Goal: Task Accomplishment & Management: Manage account settings

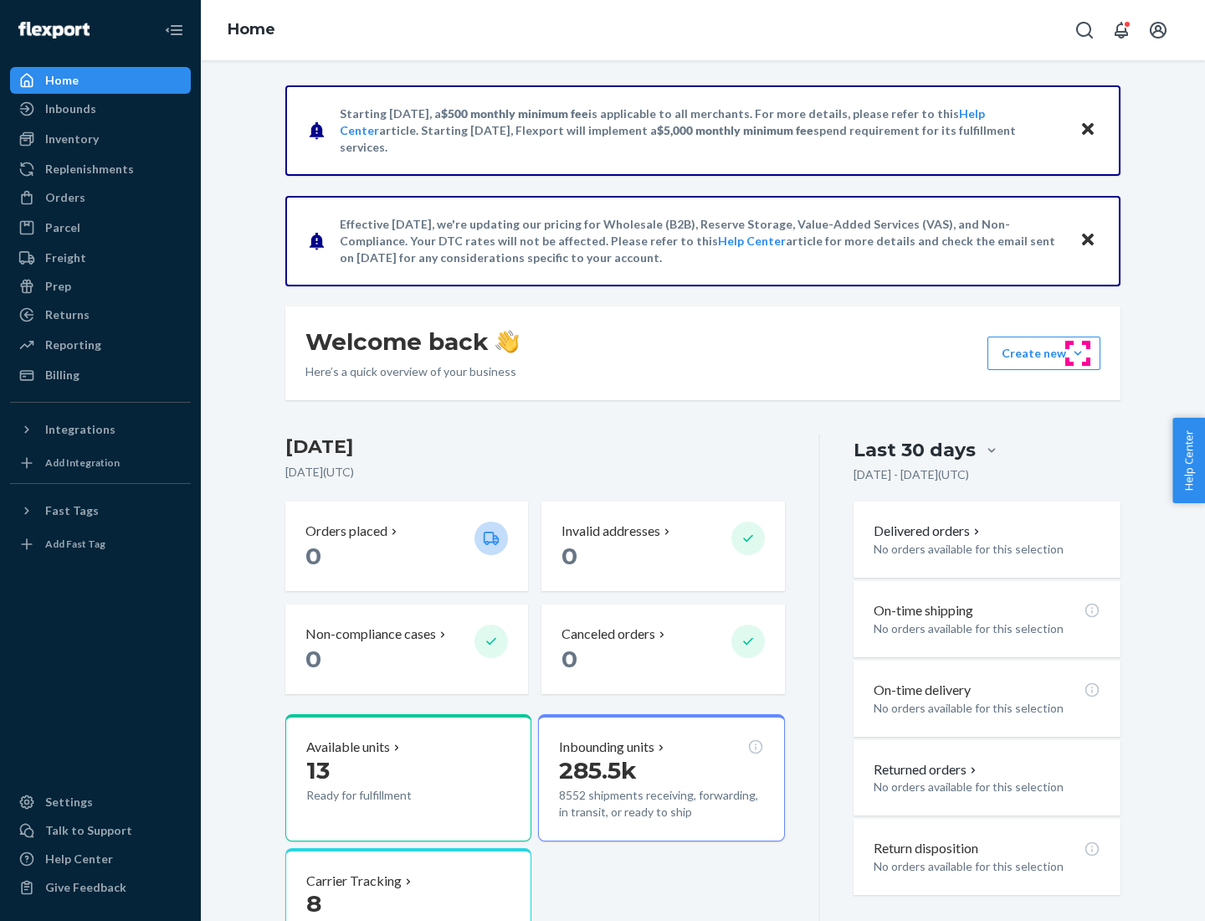
click at [1078, 353] on button "Create new Create new inbound Create new order Create new product" at bounding box center [1044, 352] width 113 height 33
click at [100, 109] on div "Inbounds" at bounding box center [100, 108] width 177 height 23
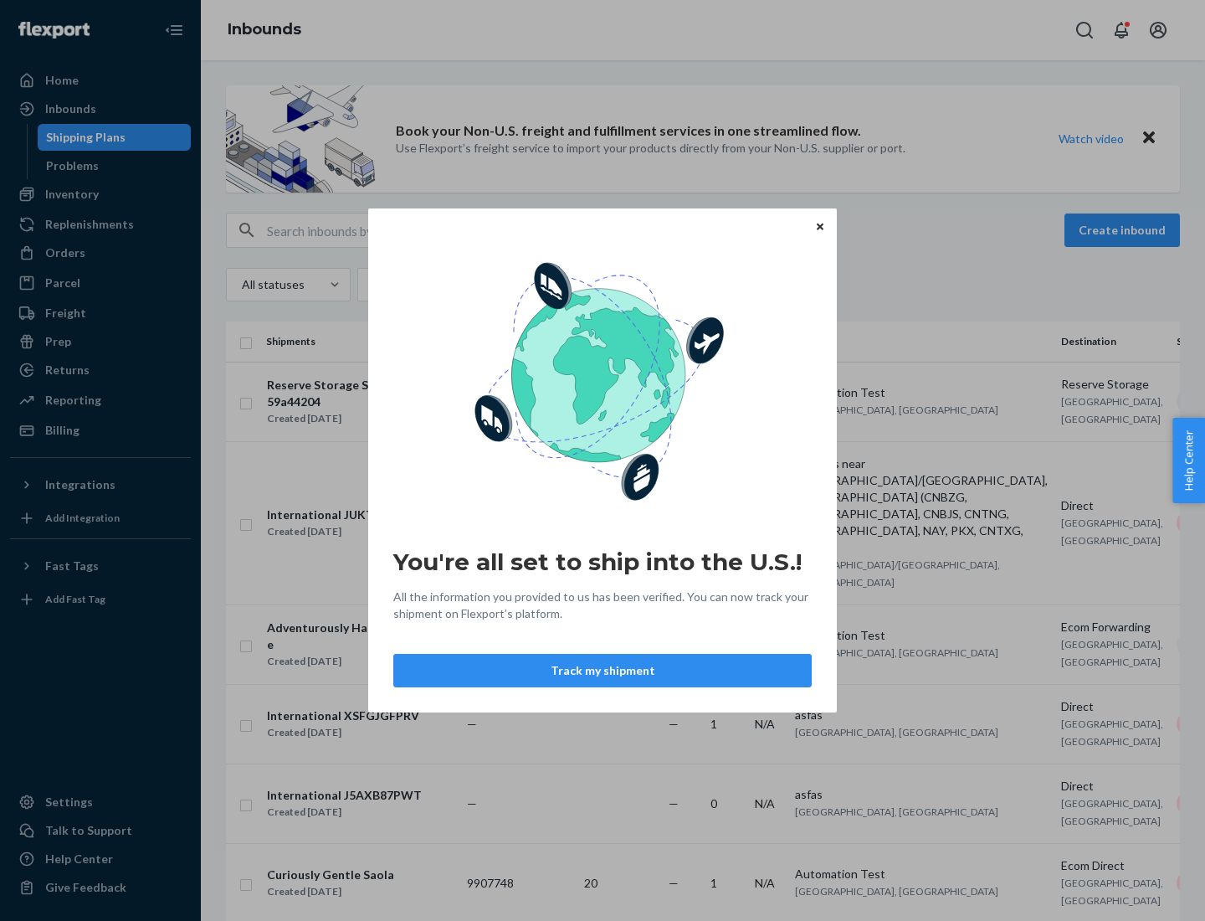
click at [603, 670] on button "Track my shipment" at bounding box center [602, 670] width 418 height 33
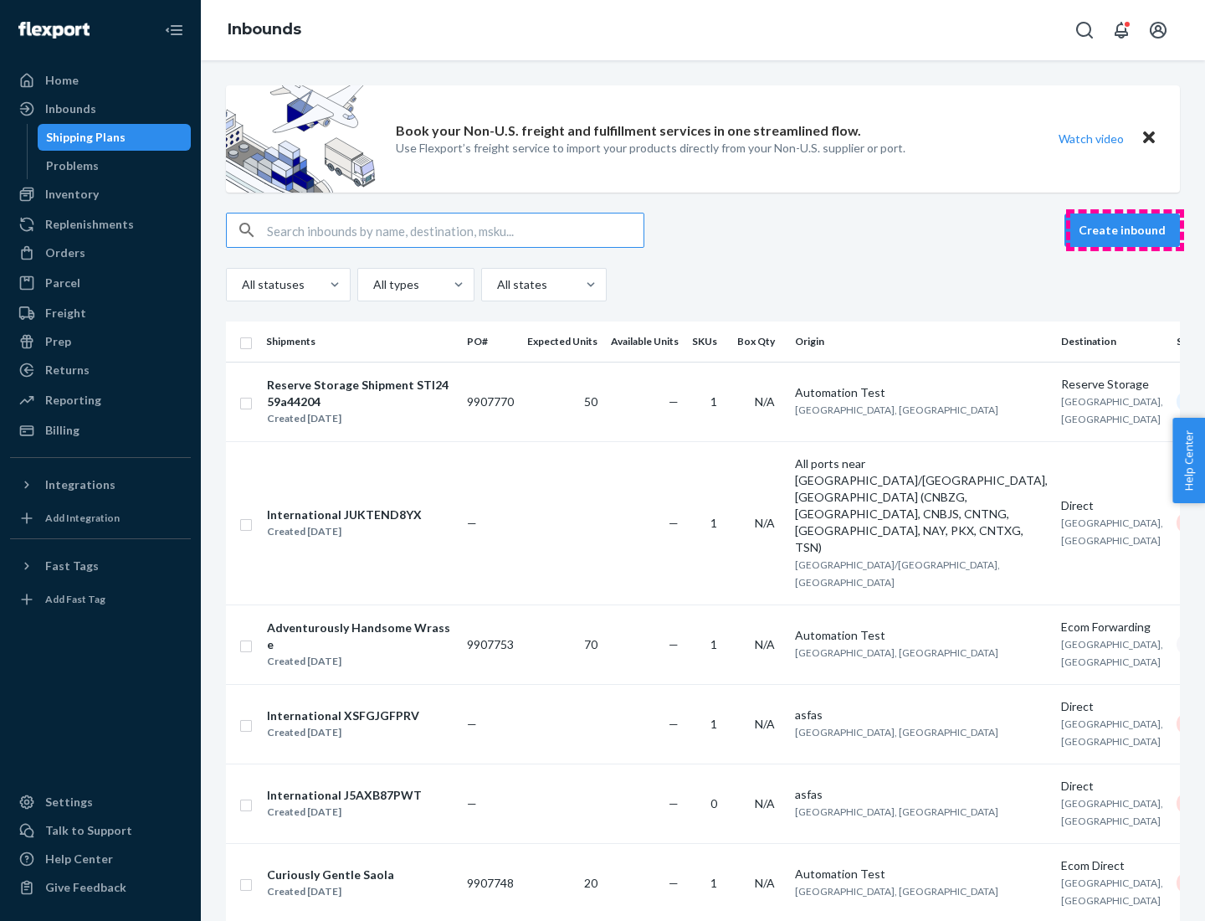
click at [1125, 230] on button "Create inbound" at bounding box center [1122, 229] width 115 height 33
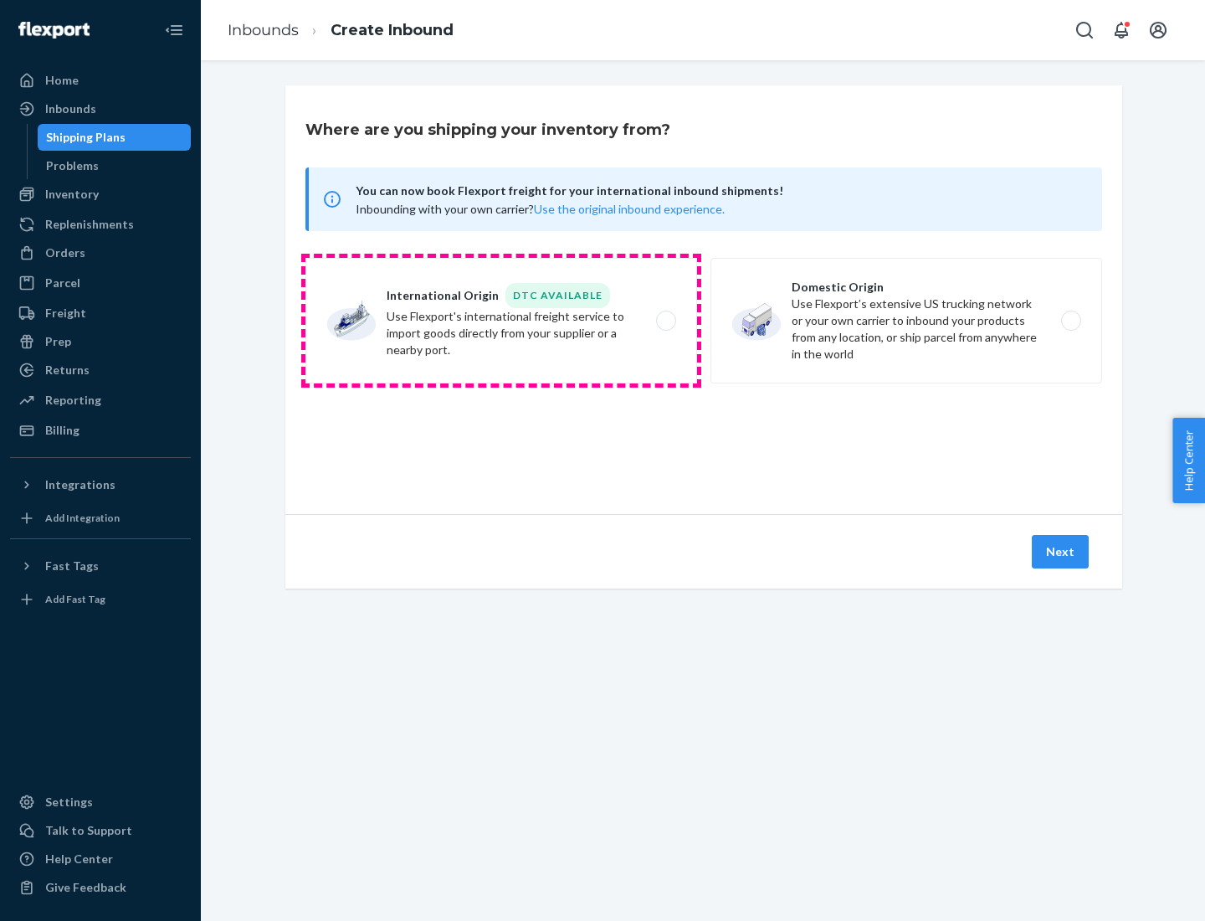
click at [501, 321] on label "International Origin DTC Available Use Flexport's international freight service…" at bounding box center [501, 321] width 392 height 126
click at [665, 321] on input "International Origin DTC Available Use Flexport's international freight service…" at bounding box center [670, 321] width 11 height 11
radio input "true"
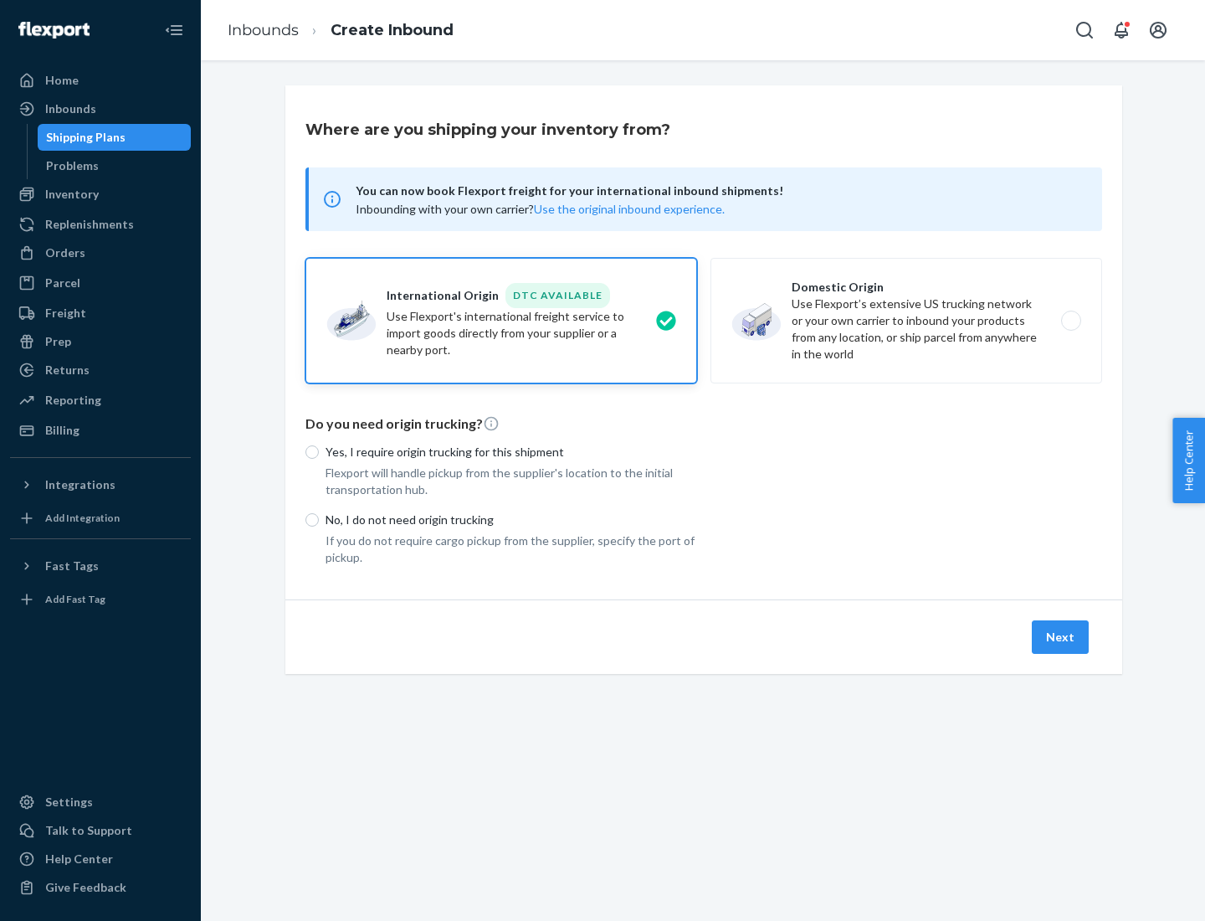
click at [511, 519] on p "No, I do not need origin trucking" at bounding box center [512, 519] width 372 height 17
click at [319, 519] on input "No, I do not need origin trucking" at bounding box center [311, 519] width 13 height 13
radio input "true"
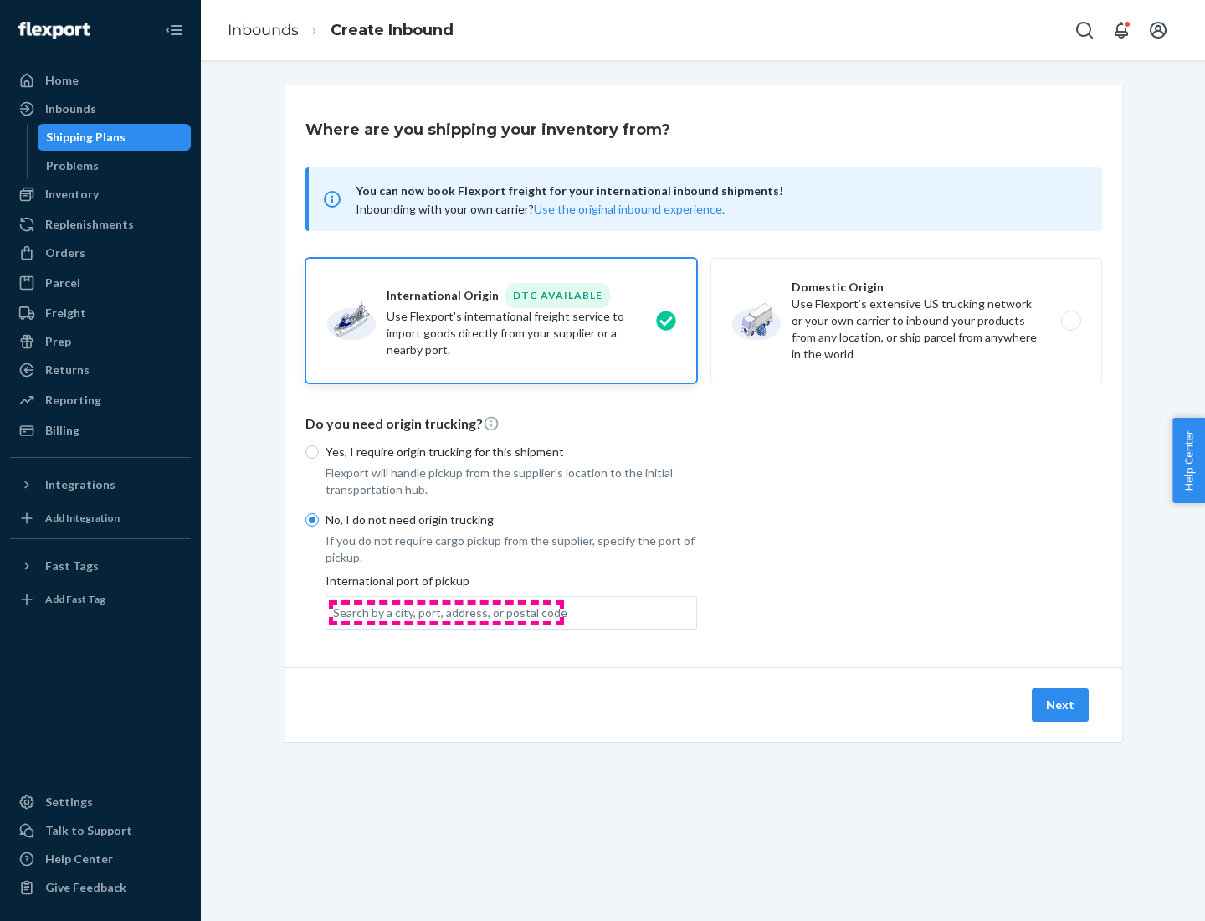
click at [446, 612] on div "Search by a city, port, address, or postal code" at bounding box center [450, 612] width 234 height 17
click at [335, 612] on input "Search by a city, port, address, or postal code" at bounding box center [334, 612] width 2 height 17
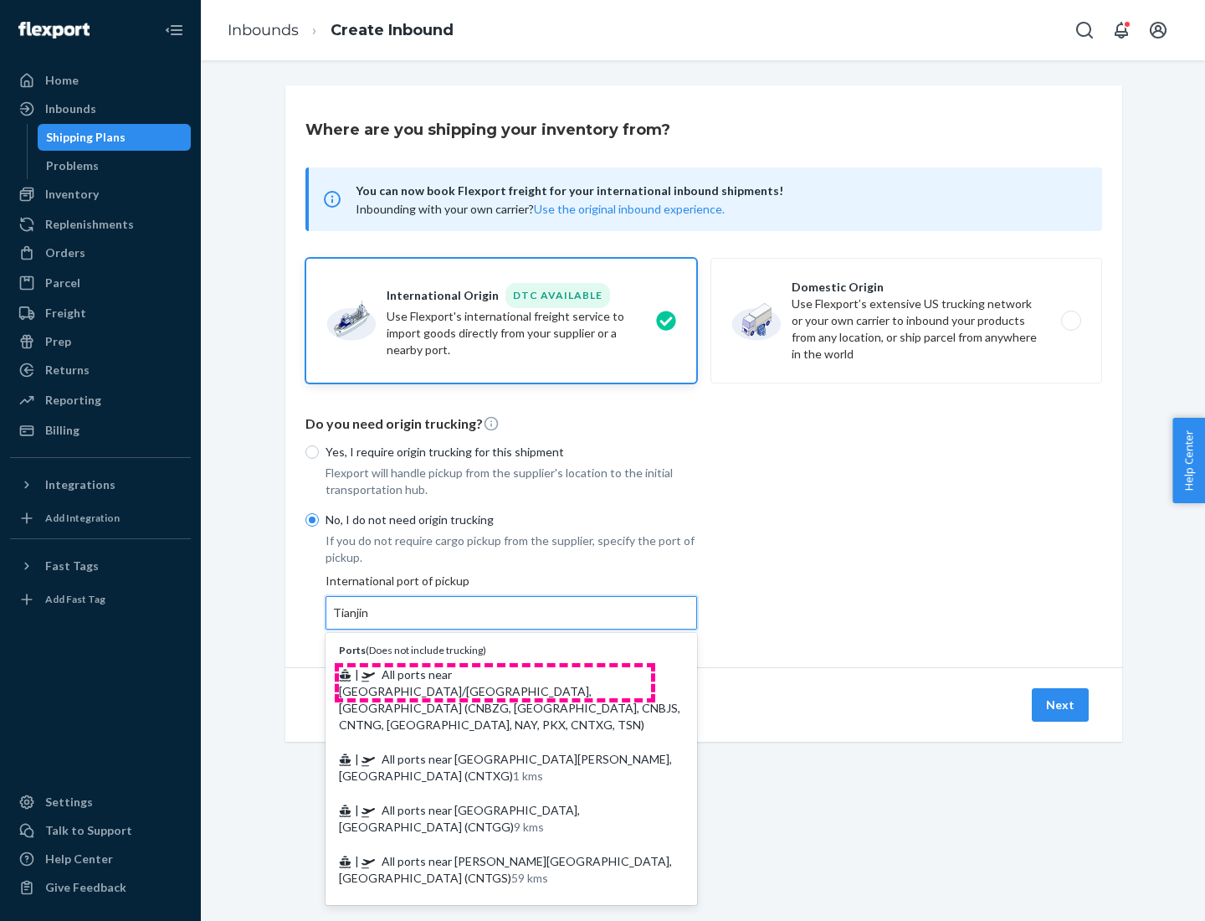
click at [495, 674] on span "| All ports near [GEOGRAPHIC_DATA]/[GEOGRAPHIC_DATA], [GEOGRAPHIC_DATA] (CNBZG,…" at bounding box center [509, 699] width 341 height 64
click at [370, 621] on input "Tianjin" at bounding box center [351, 612] width 37 height 17
type input "All ports near [GEOGRAPHIC_DATA]/[GEOGRAPHIC_DATA], [GEOGRAPHIC_DATA] (CNBZG, […"
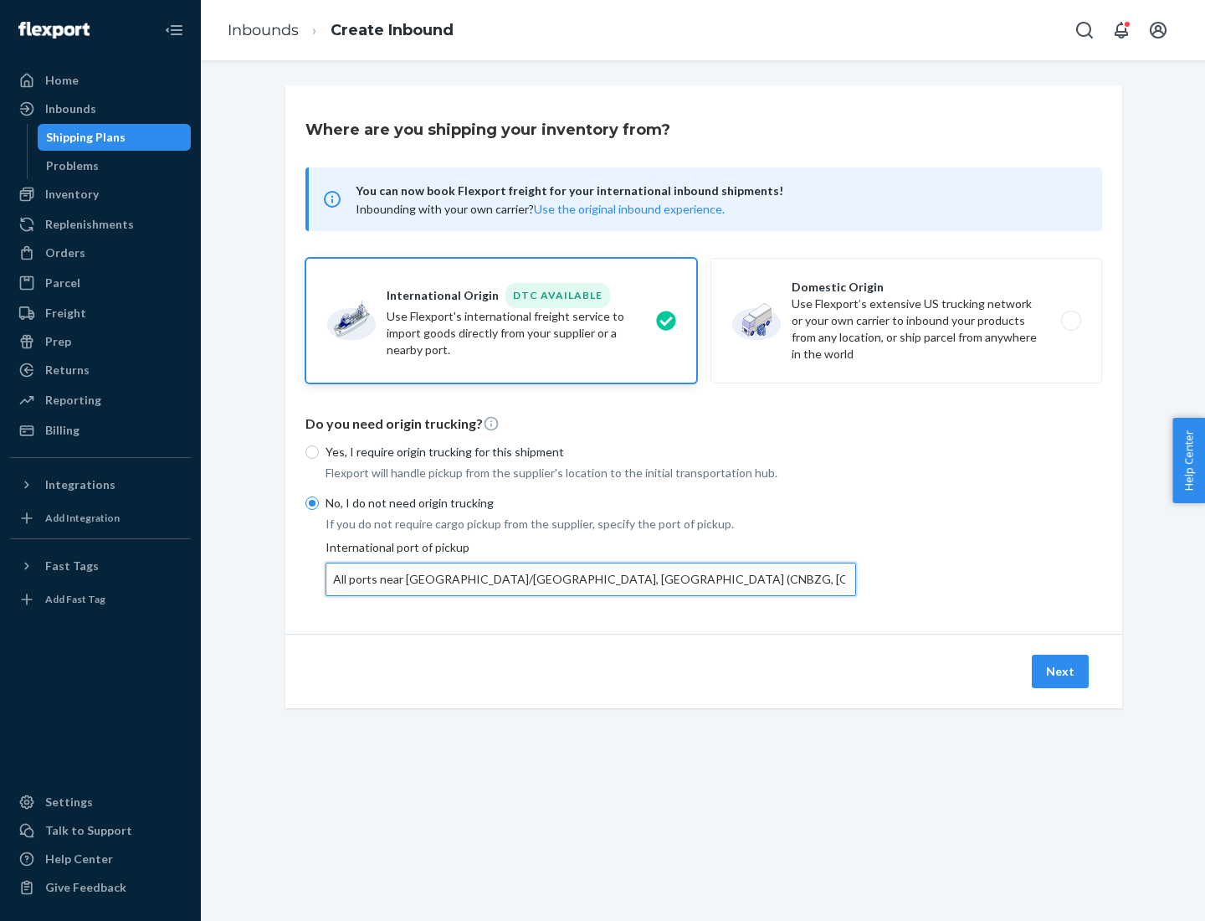
click at [1061, 670] on button "Next" at bounding box center [1060, 670] width 57 height 33
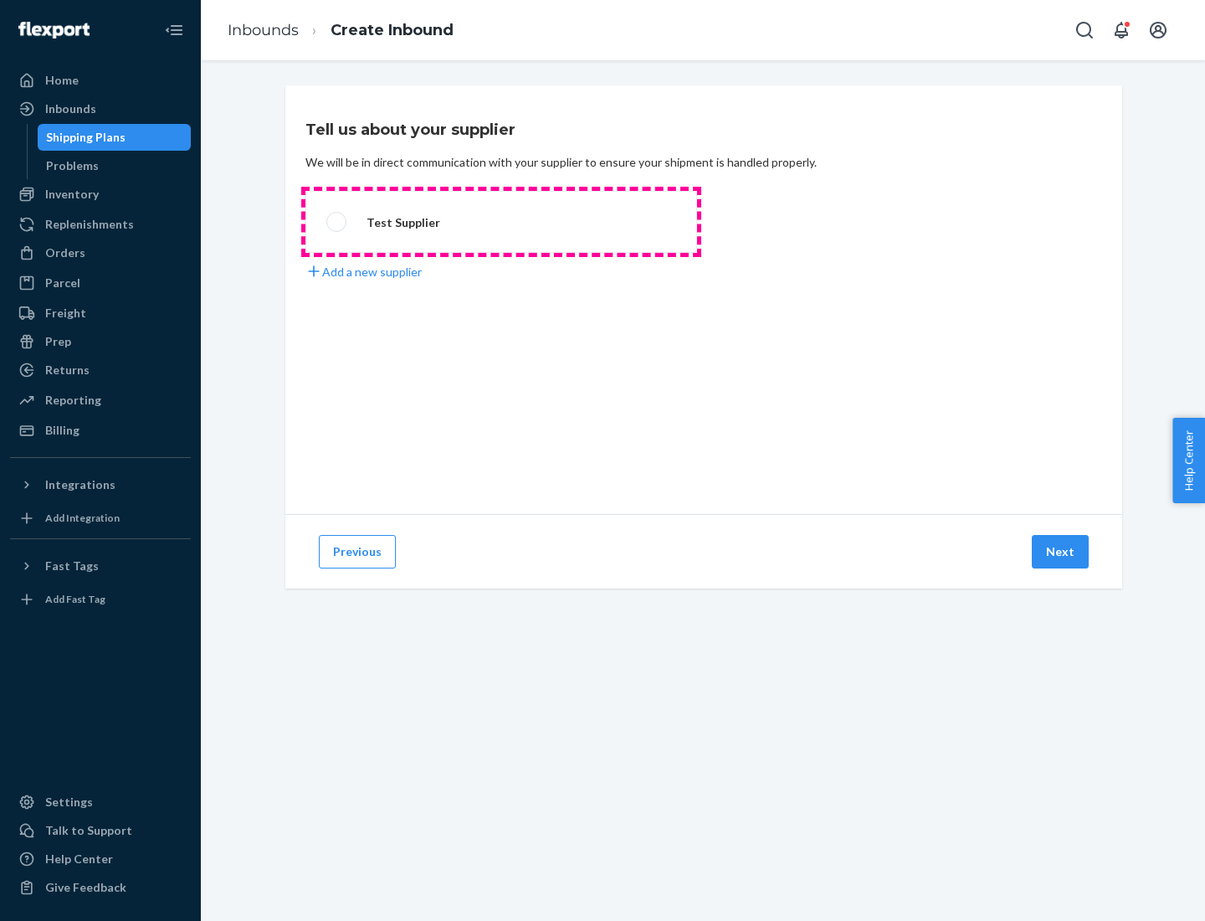
click at [501, 222] on label "Test Supplier" at bounding box center [501, 222] width 392 height 62
click at [337, 222] on input "Test Supplier" at bounding box center [331, 222] width 11 height 11
radio input "true"
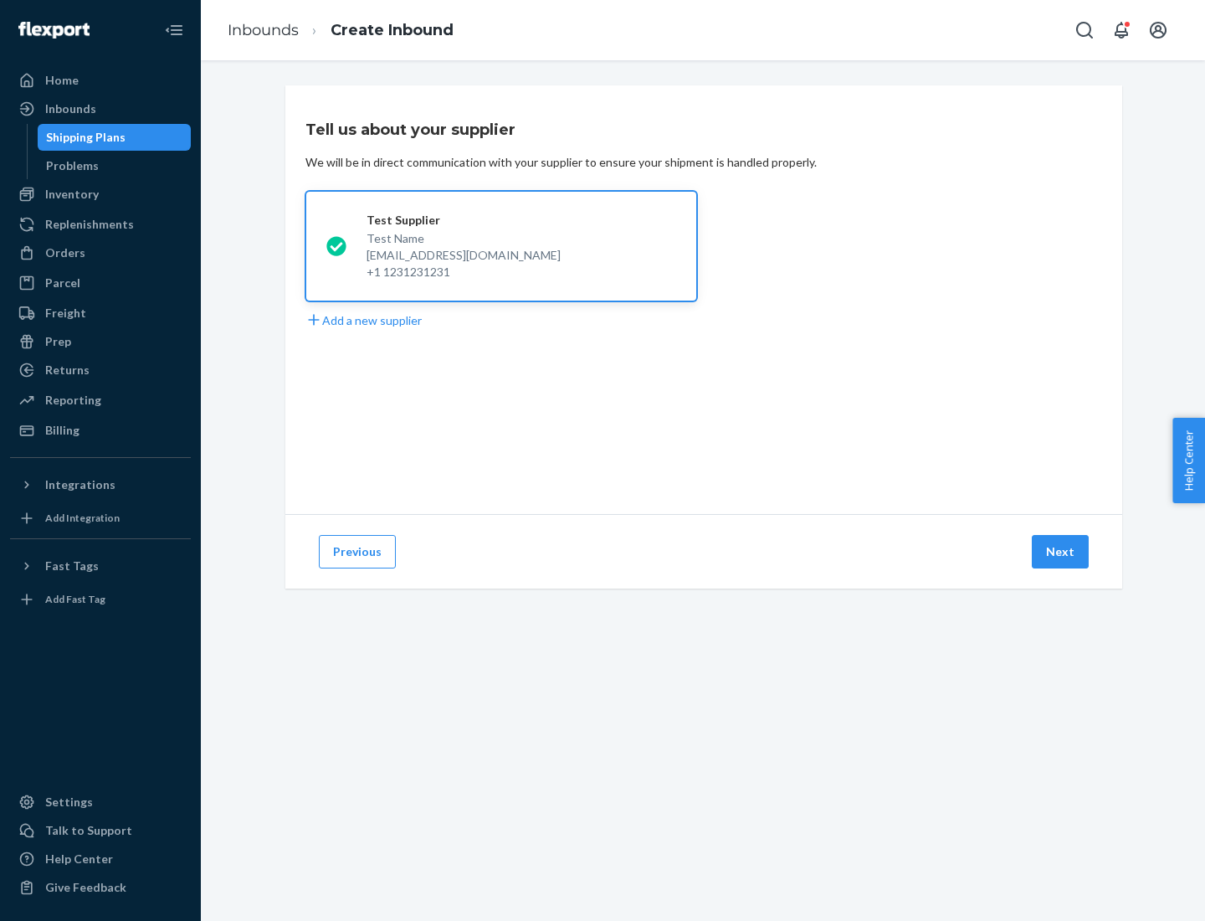
click at [1061, 552] on button "Next" at bounding box center [1060, 551] width 57 height 33
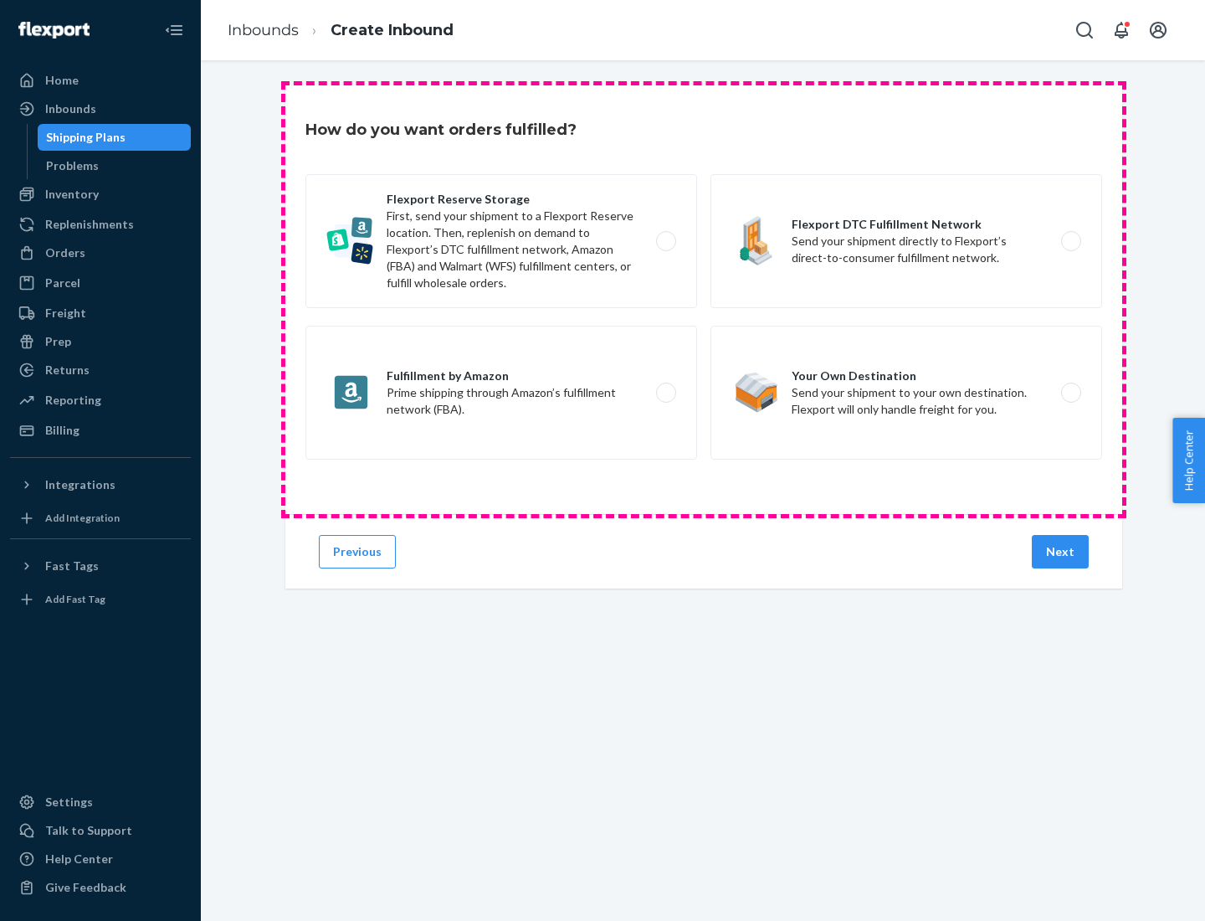
click at [704, 300] on div "Flexport Reserve Storage First, send your shipment to a Flexport Reserve locati…" at bounding box center [703, 319] width 797 height 290
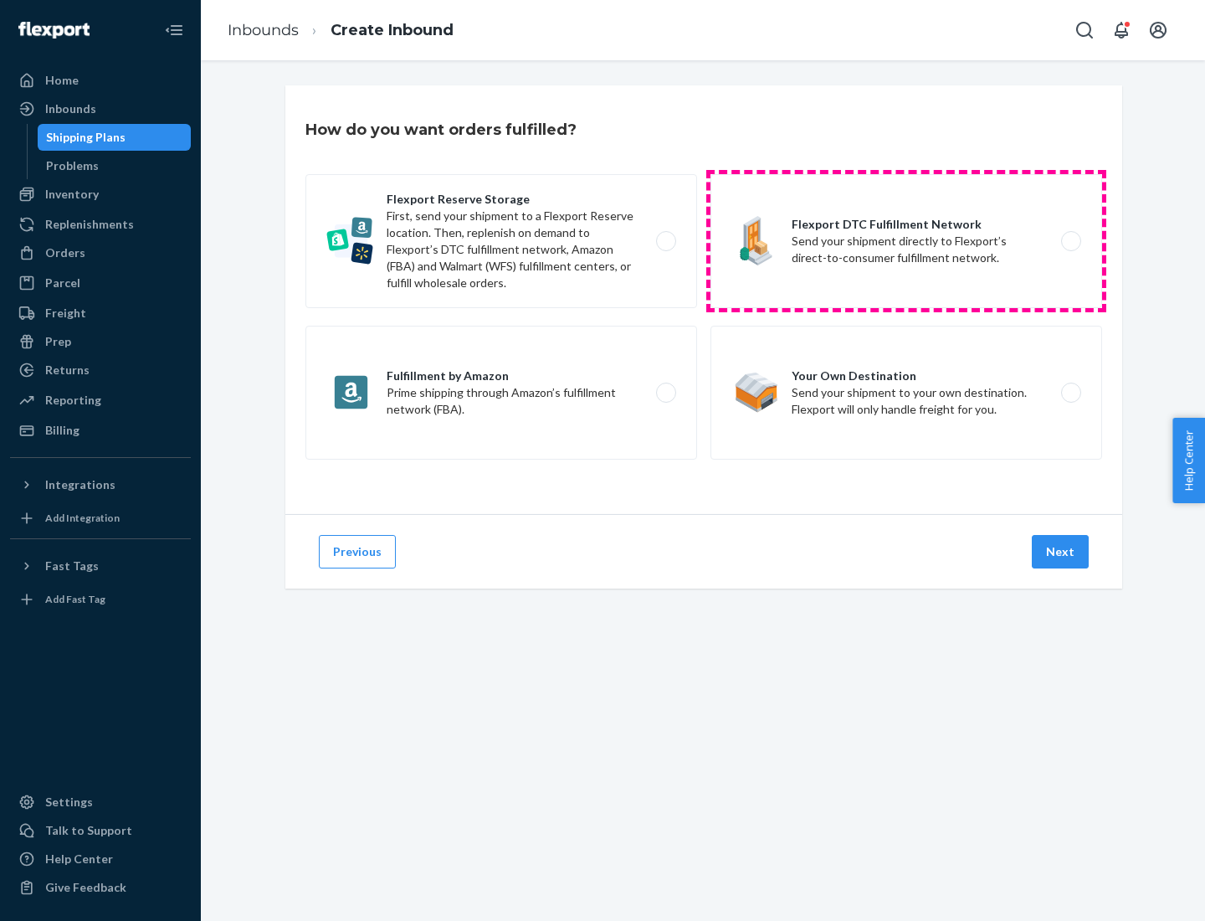
click at [906, 241] on label "Flexport DTC Fulfillment Network Send your shipment directly to Flexport’s dire…" at bounding box center [907, 241] width 392 height 134
click at [1070, 241] on input "Flexport DTC Fulfillment Network Send your shipment directly to Flexport’s dire…" at bounding box center [1075, 241] width 11 height 11
radio input "true"
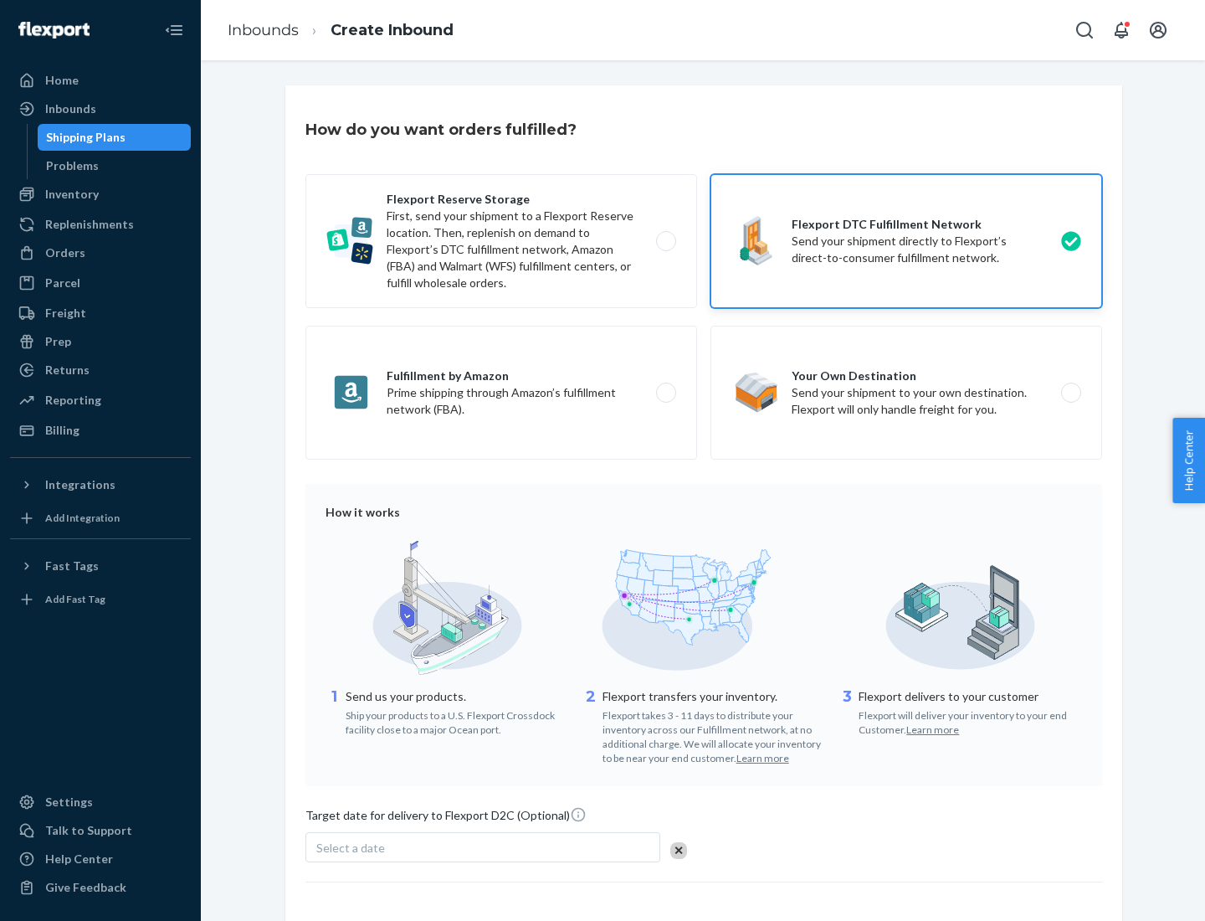
scroll to position [123, 0]
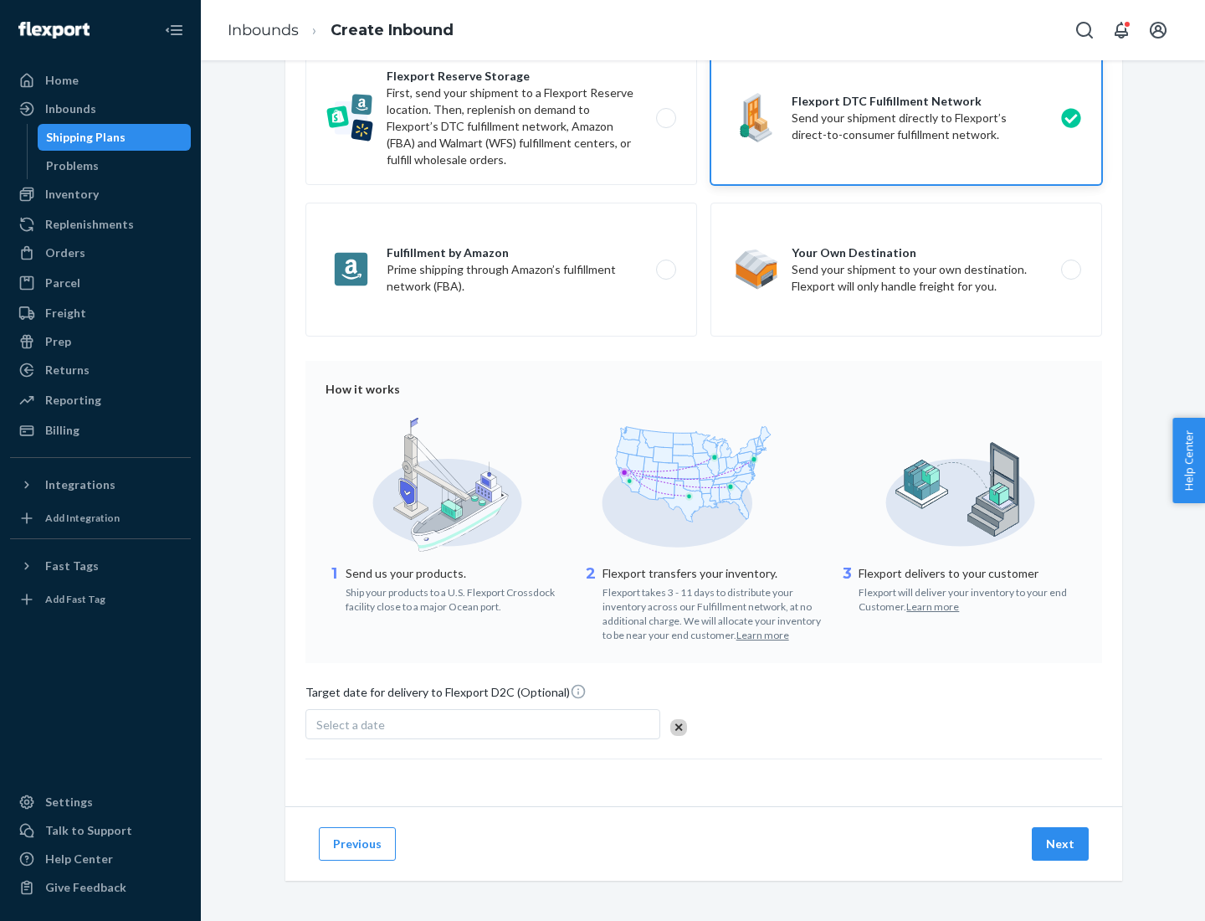
click at [1061, 843] on button "Next" at bounding box center [1060, 843] width 57 height 33
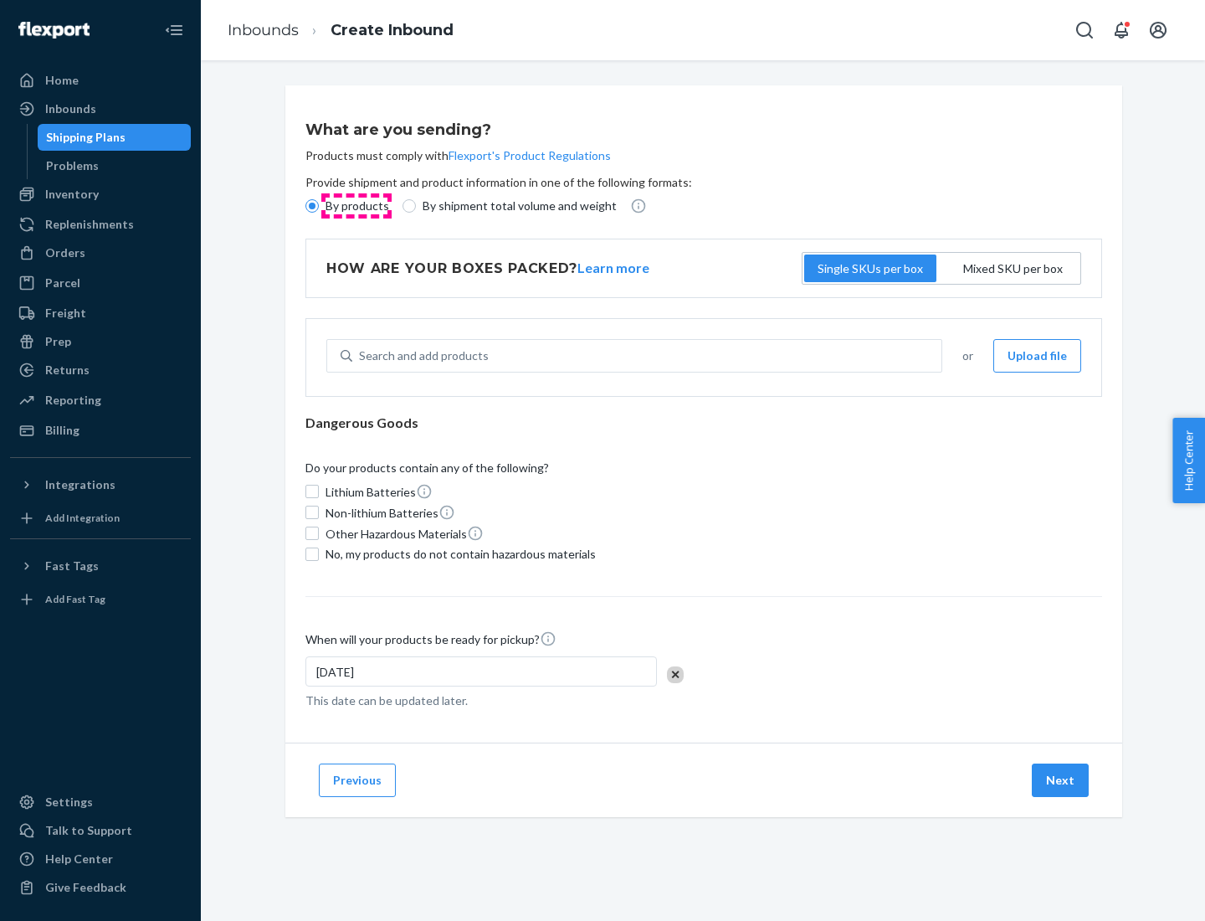
click at [356, 206] on p "By products" at bounding box center [358, 206] width 64 height 17
click at [319, 206] on input "By products" at bounding box center [311, 205] width 13 height 13
click at [421, 356] on div "Search and add products" at bounding box center [424, 355] width 130 height 17
click at [361, 356] on input "Search and add products" at bounding box center [360, 355] width 2 height 17
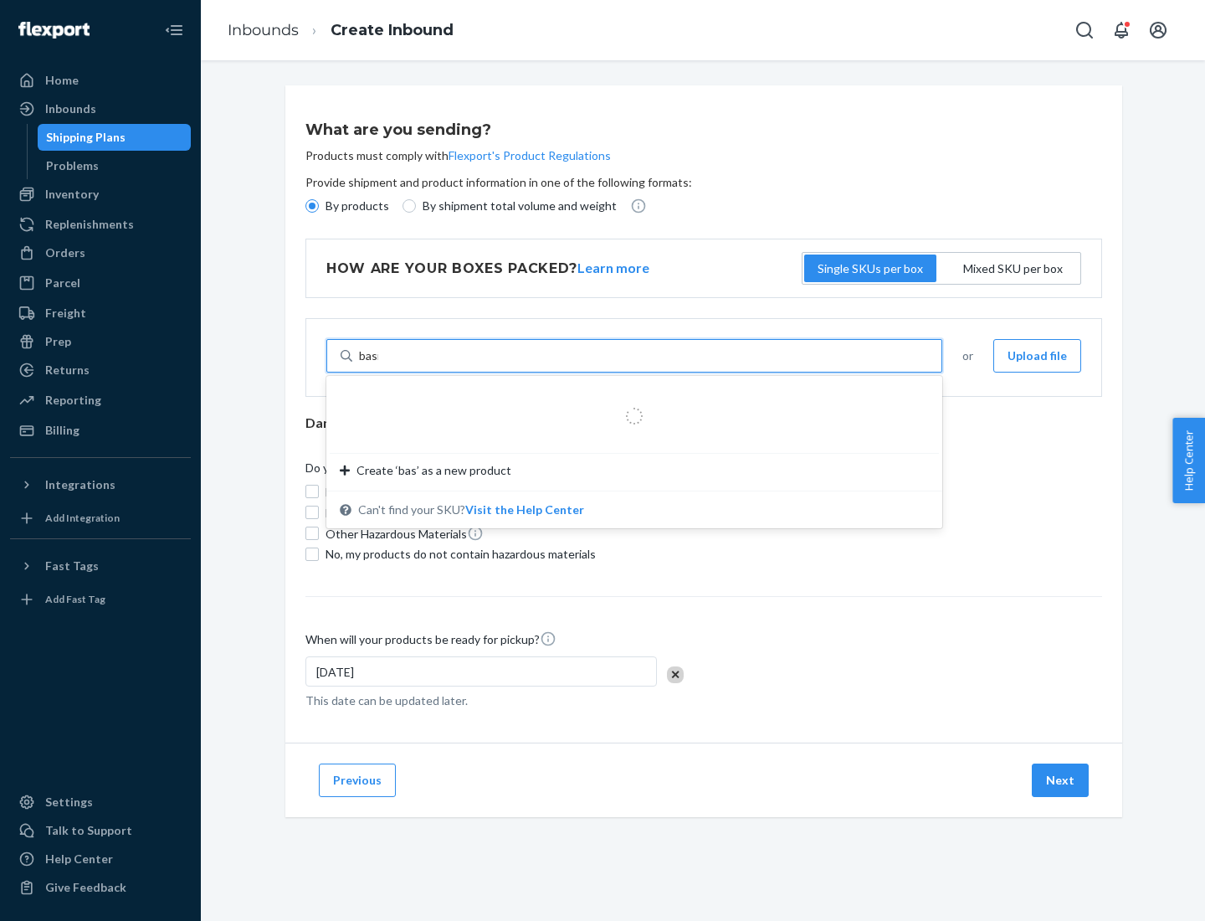
type input "basic"
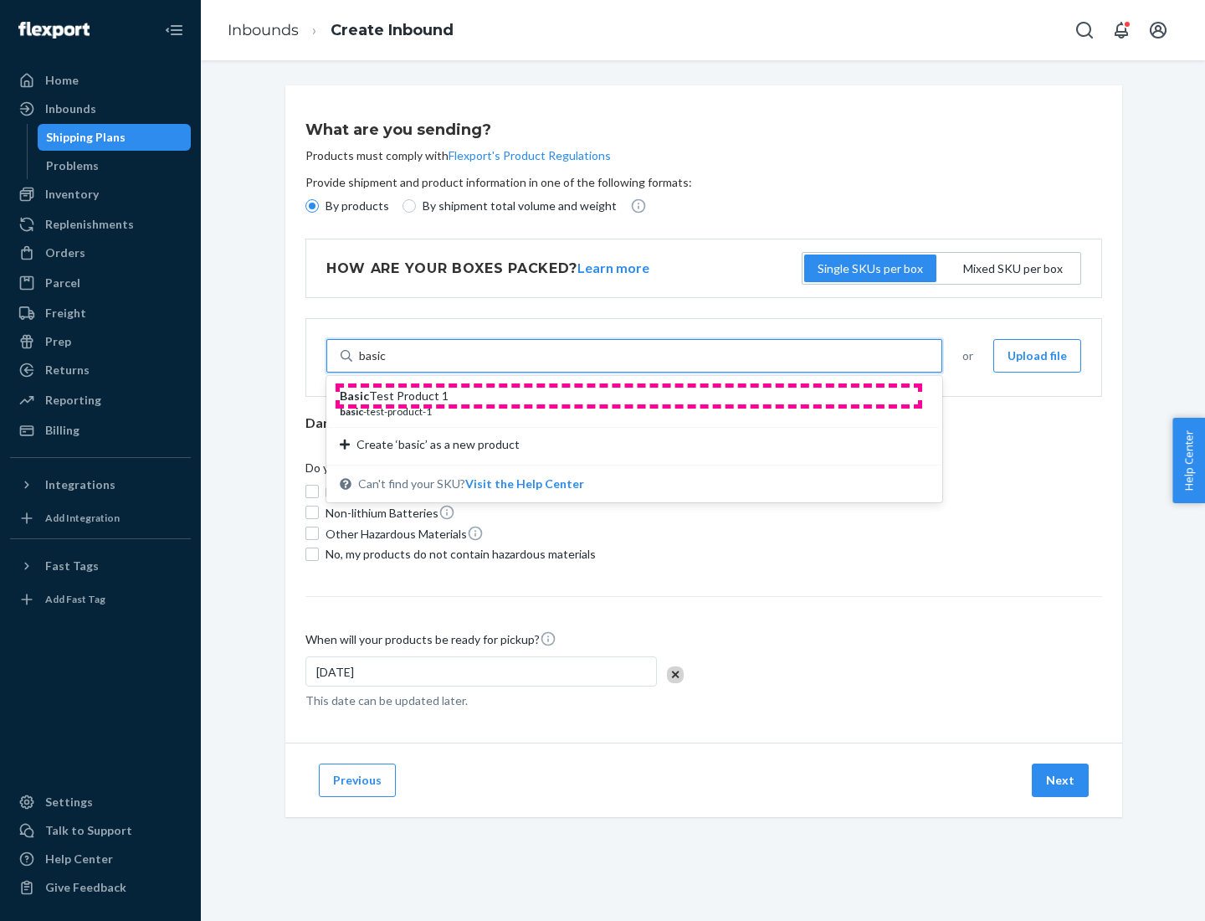
click at [629, 396] on div "Basic Test Product 1" at bounding box center [628, 395] width 576 height 17
click at [387, 364] on input "basic" at bounding box center [373, 355] width 28 height 17
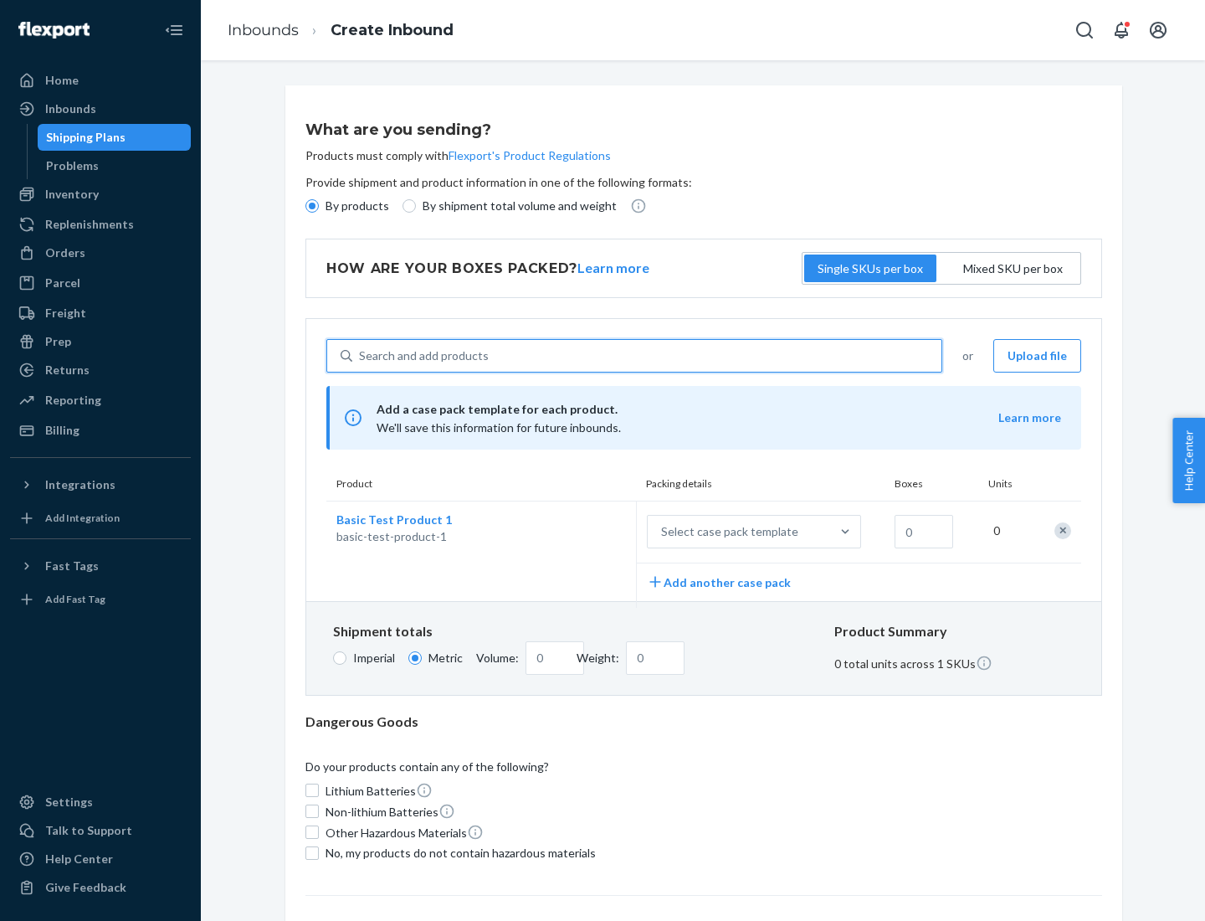
scroll to position [41, 0]
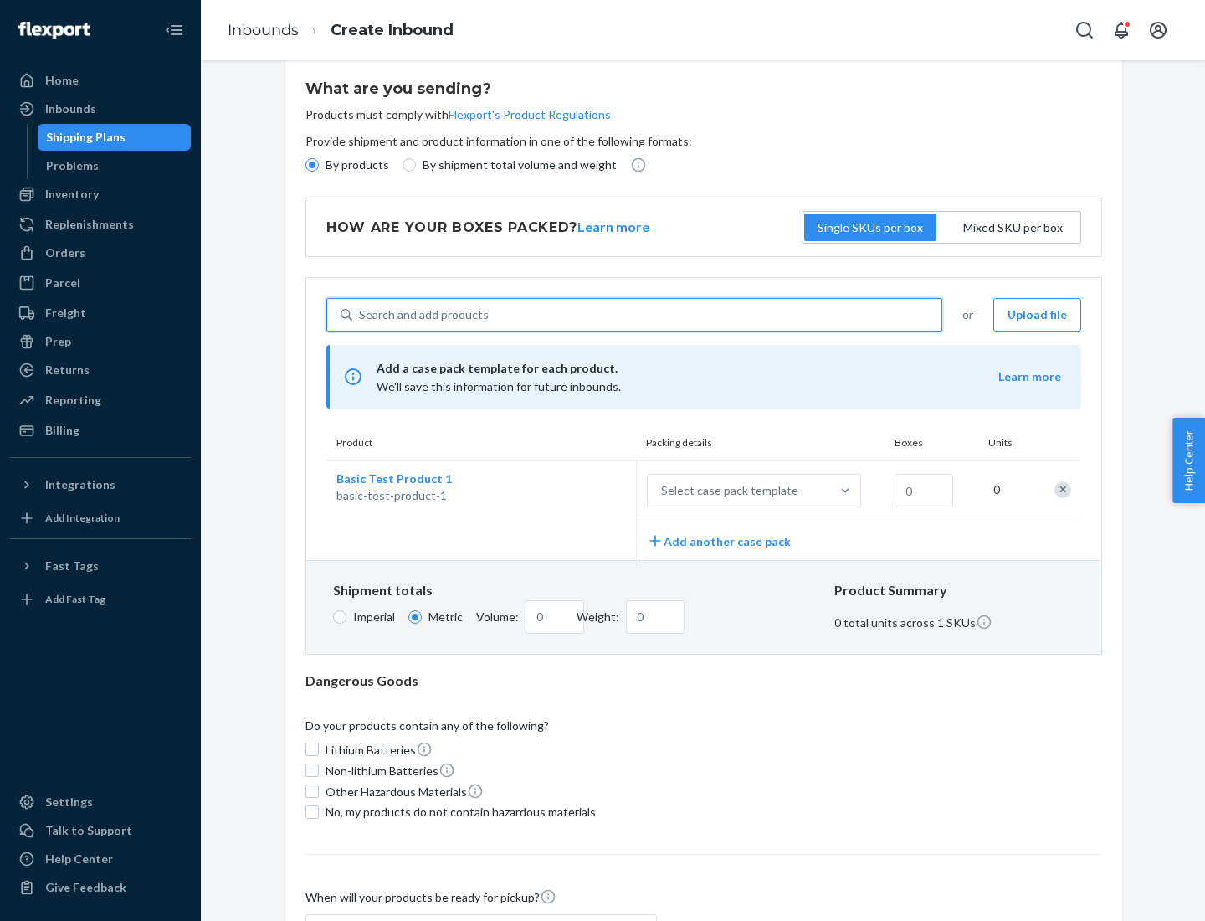
click at [726, 490] on div "Select case pack template" at bounding box center [729, 490] width 137 height 17
click at [578, 490] on input "Select case pack template" at bounding box center [578, 490] width 0 height 0
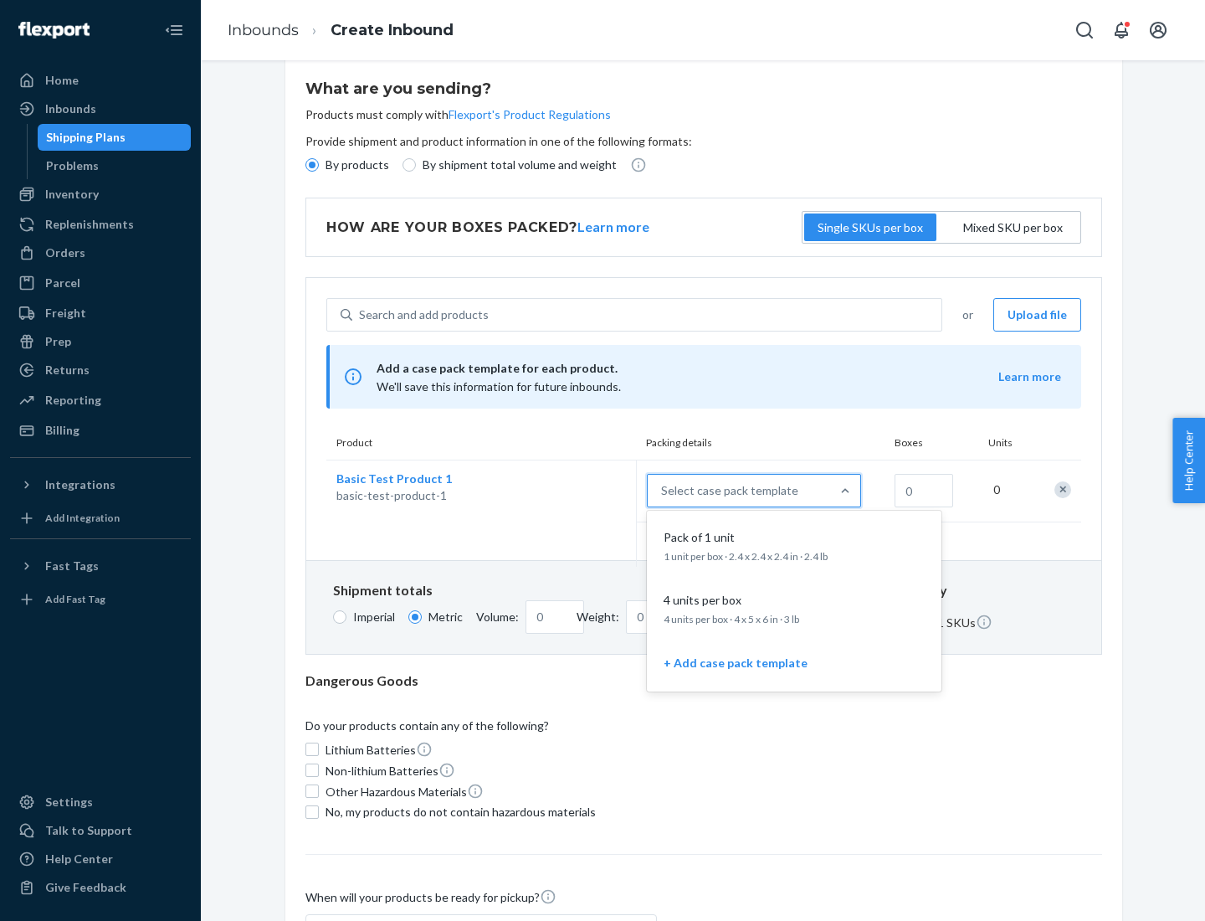
scroll to position [96, 0]
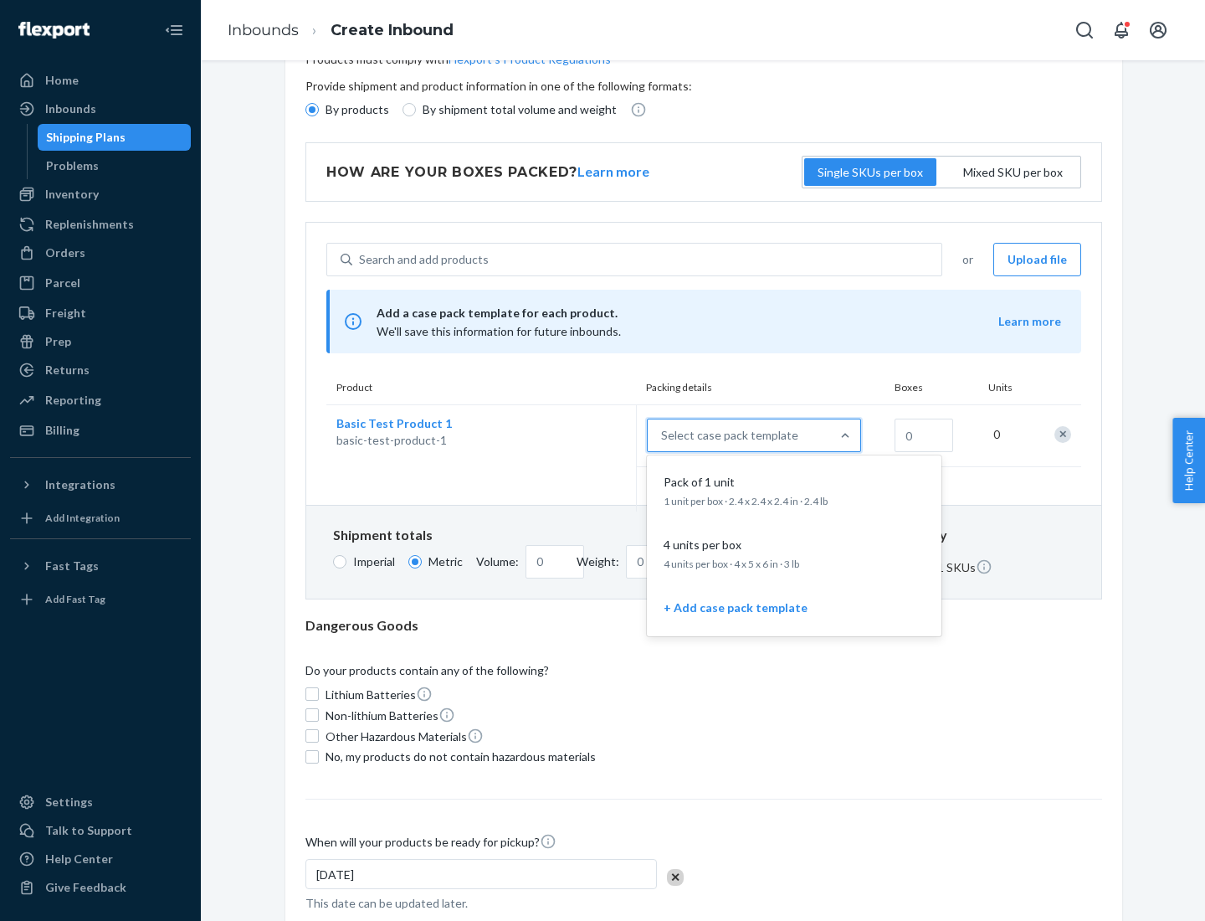
click at [794, 490] on div "Pack of 1 unit" at bounding box center [791, 482] width 268 height 17
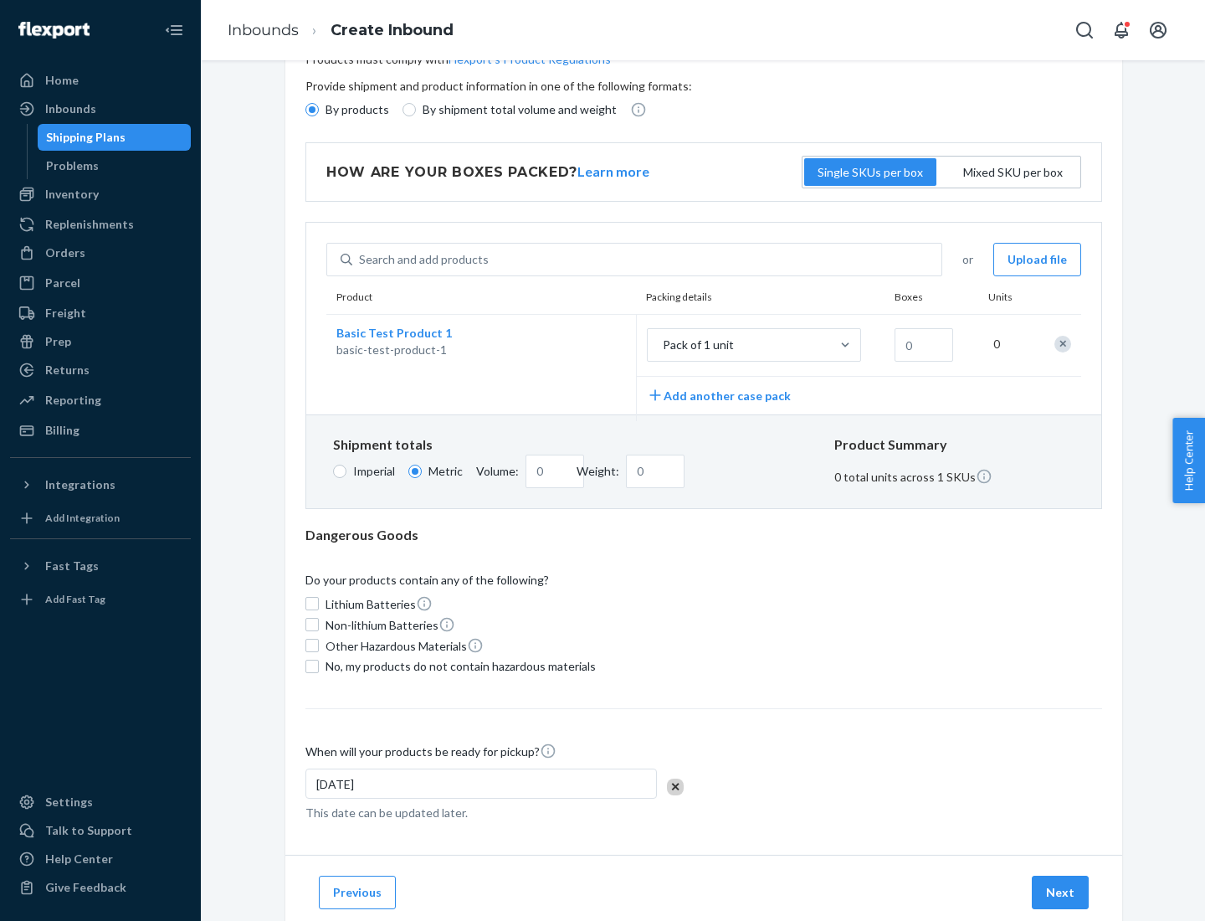
scroll to position [0, 0]
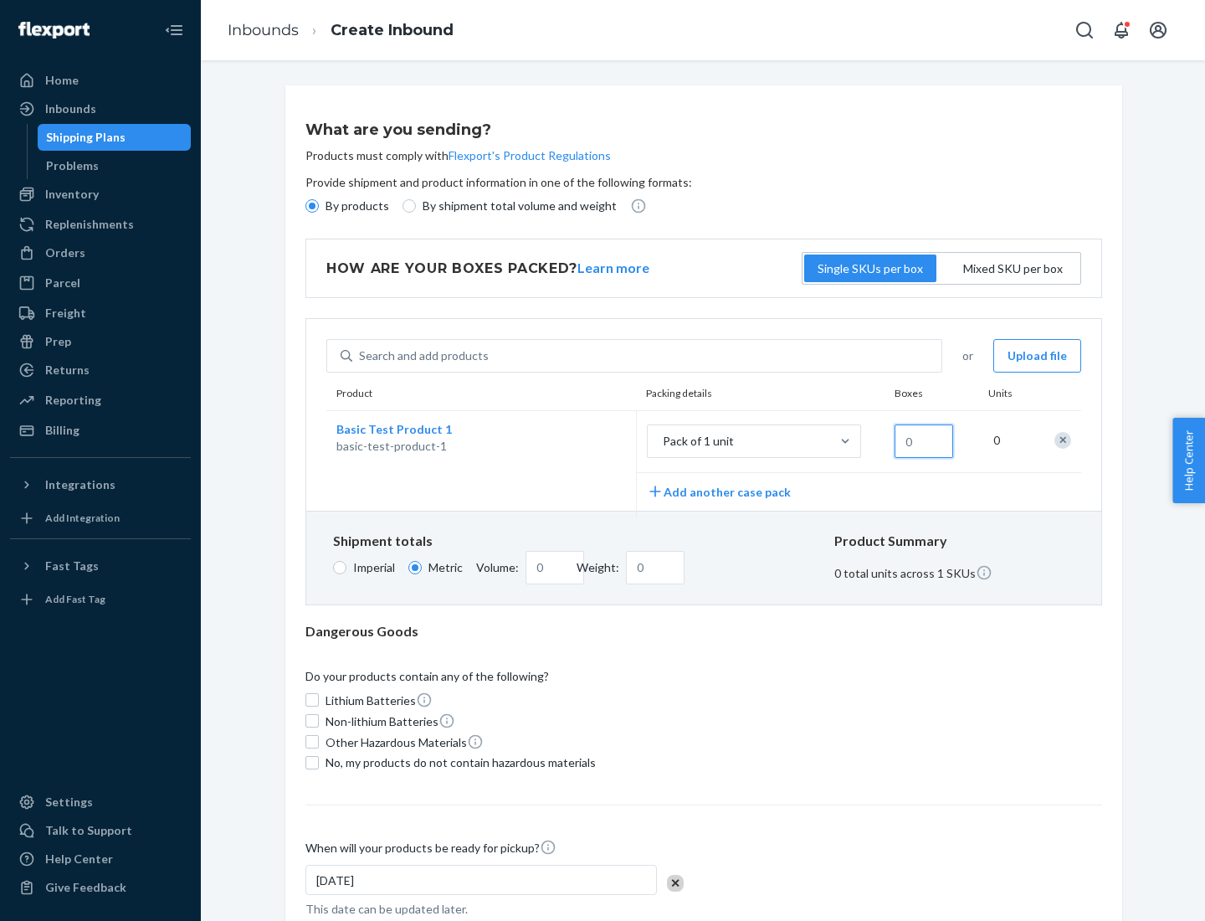
type input "1.09"
type input "1"
type input "10.89"
type input "10"
type input "0.02"
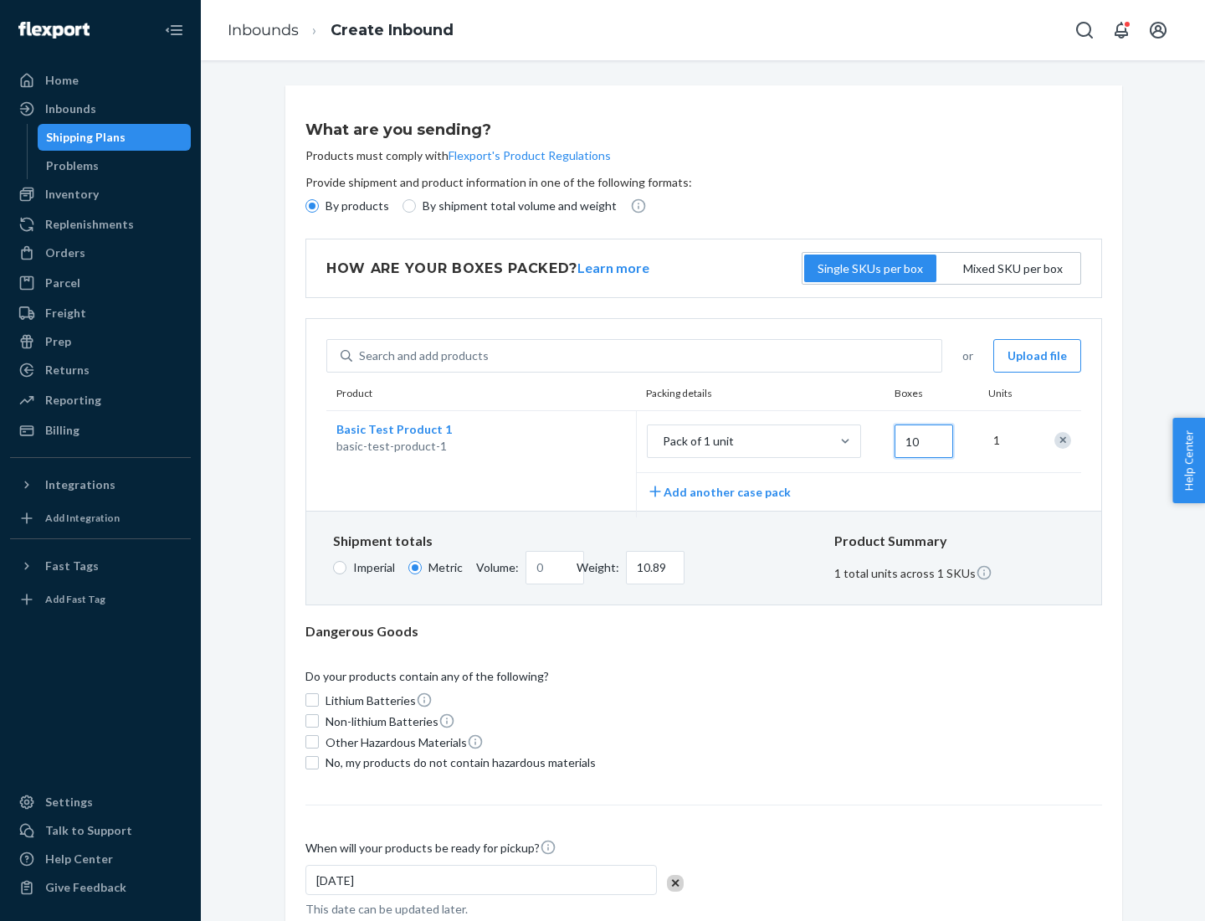
type input "108.86"
type input "100"
type input "0.23"
type input "1088.62"
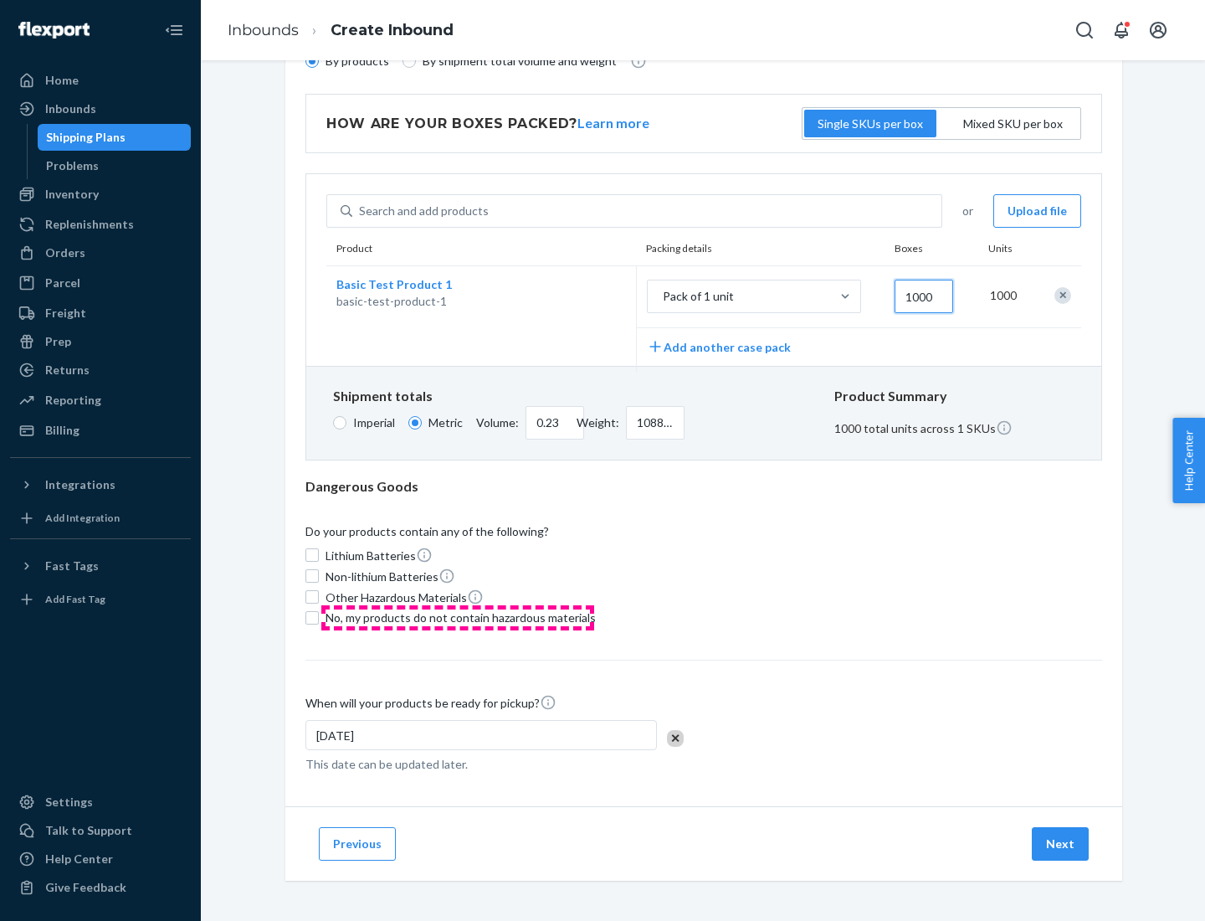
type input "1000"
click at [458, 617] on span "No, my products do not contain hazardous materials" at bounding box center [461, 617] width 270 height 17
click at [319, 617] on input "No, my products do not contain hazardous materials" at bounding box center [311, 617] width 13 height 13
checkbox input "true"
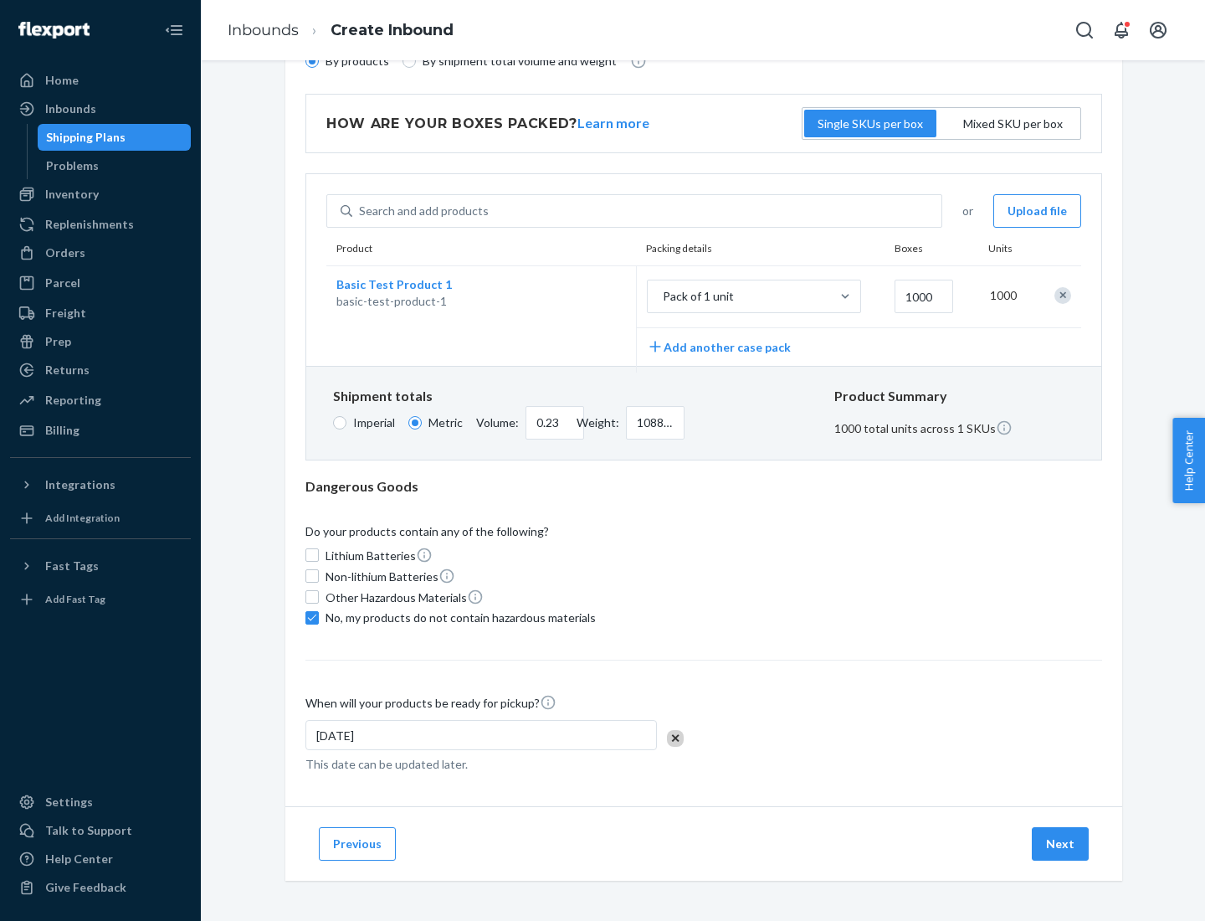
click at [1061, 843] on button "Next" at bounding box center [1060, 843] width 57 height 33
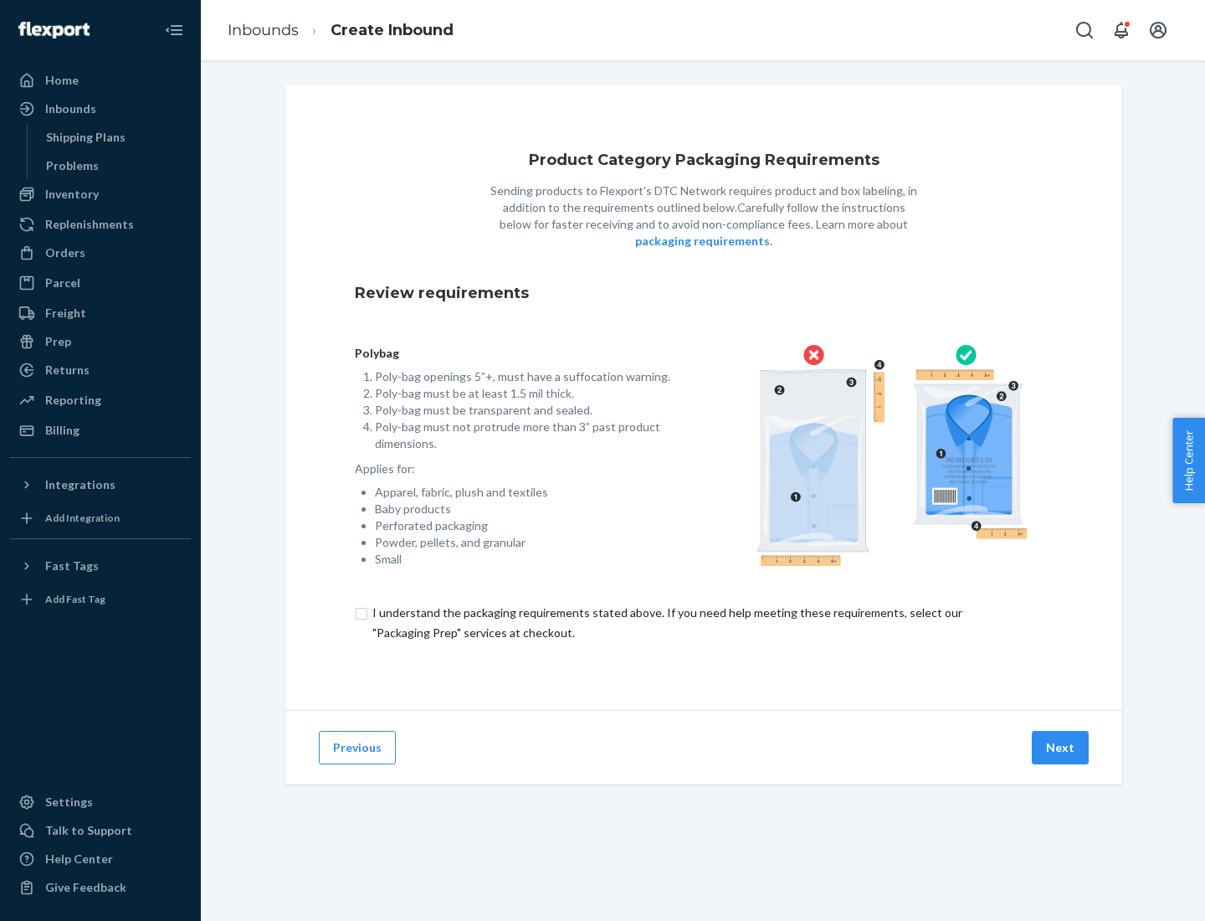
click at [704, 622] on input "checkbox" at bounding box center [704, 623] width 698 height 40
checkbox input "true"
click at [1061, 747] on button "Next" at bounding box center [1060, 747] width 57 height 33
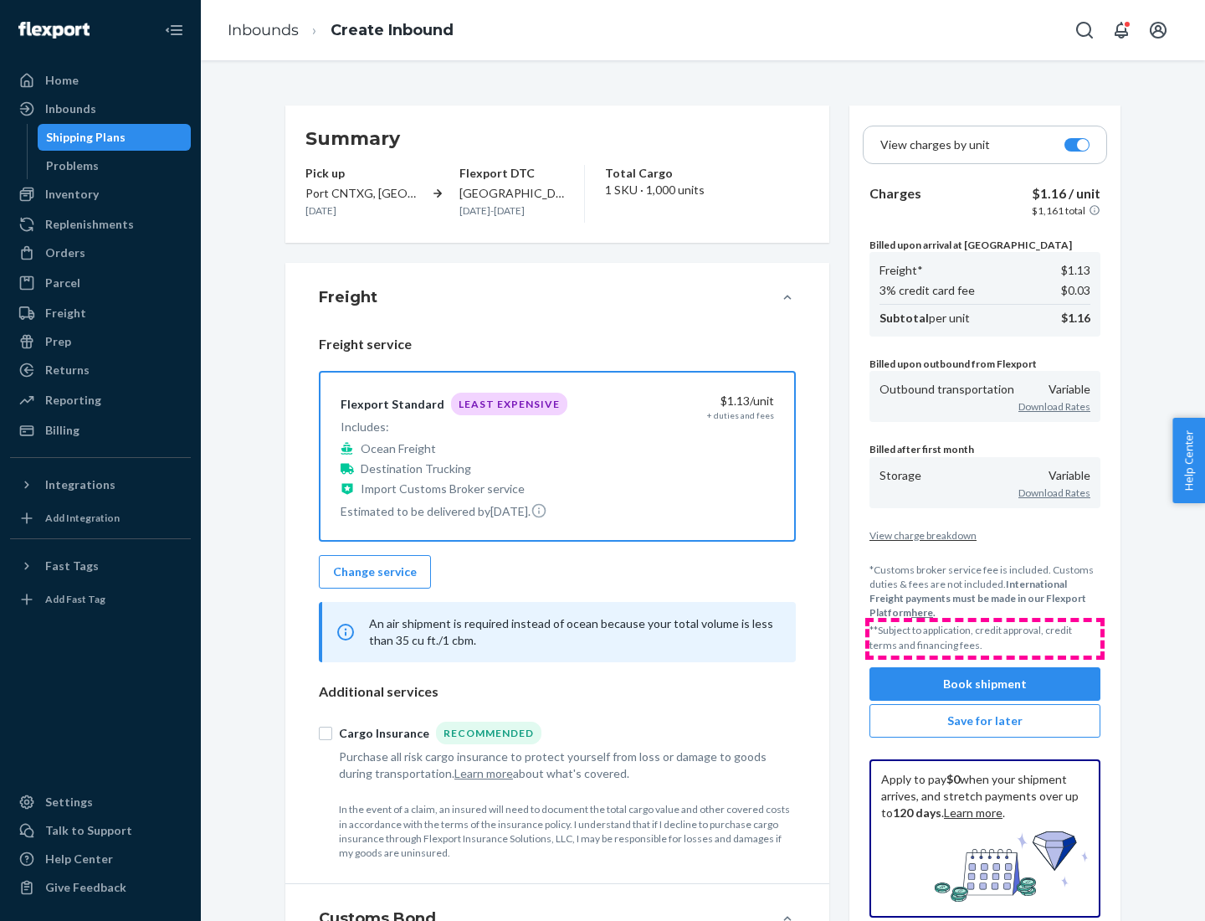
scroll to position [193, 0]
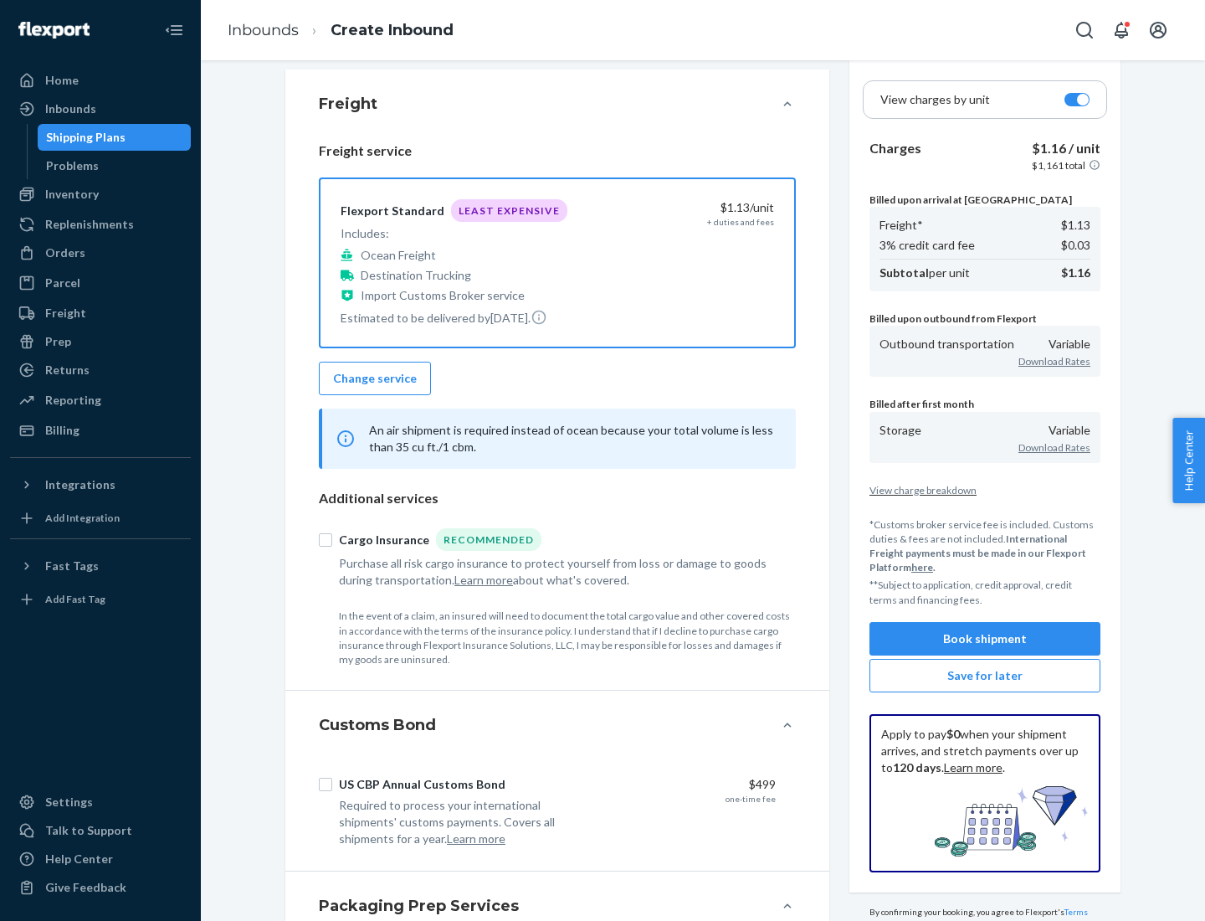
click at [985, 638] on button "Book shipment" at bounding box center [985, 638] width 231 height 33
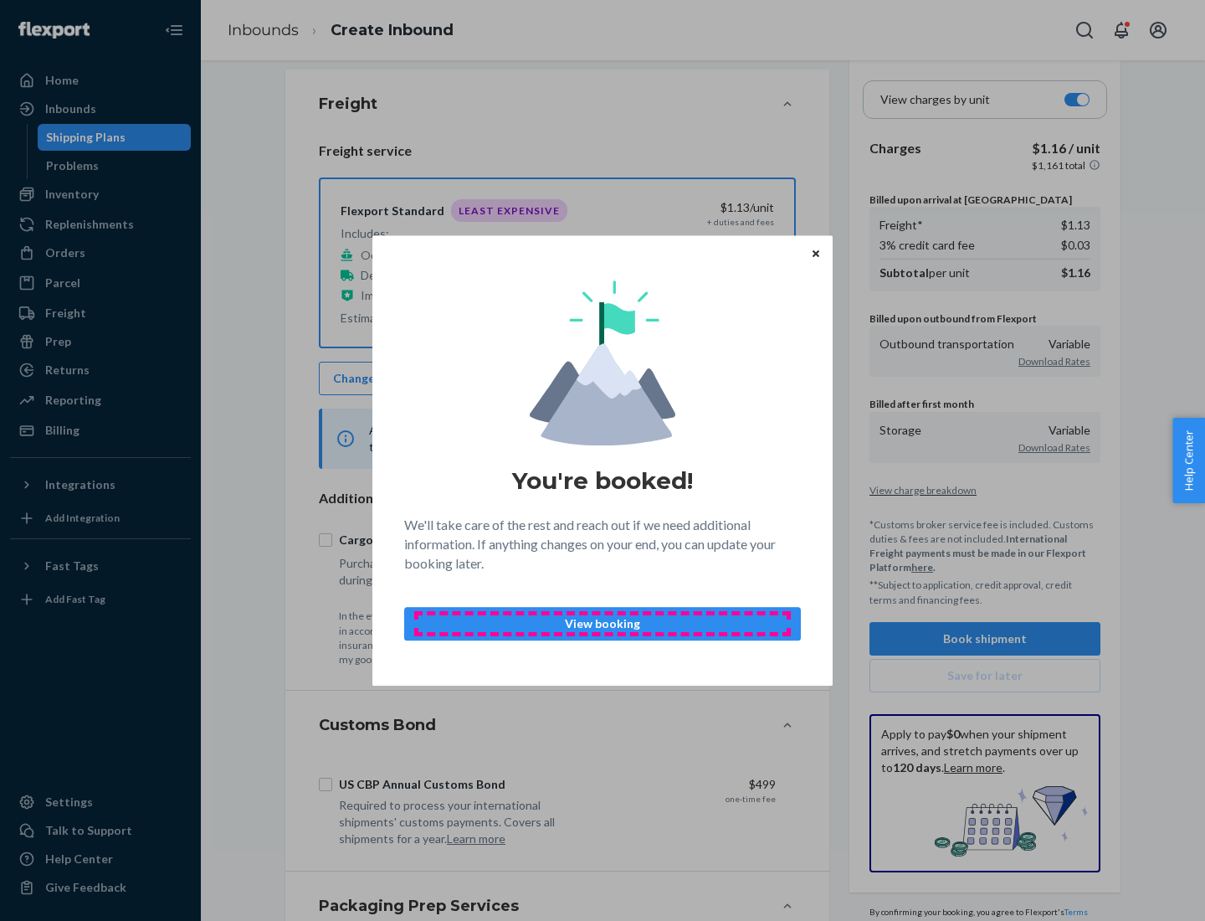
click at [603, 623] on p "View booking" at bounding box center [602, 623] width 368 height 17
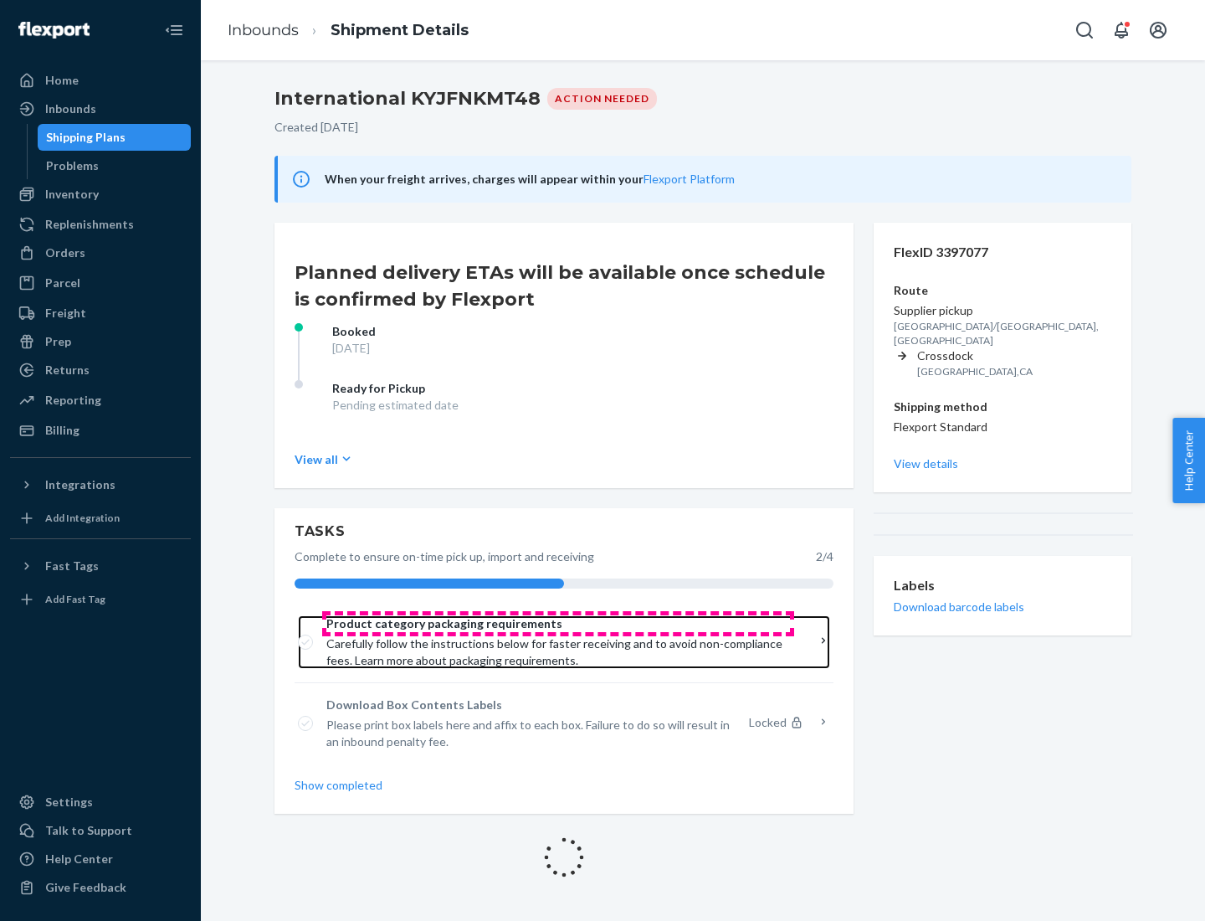
click at [558, 623] on span "Product category packaging requirements" at bounding box center [558, 623] width 464 height 17
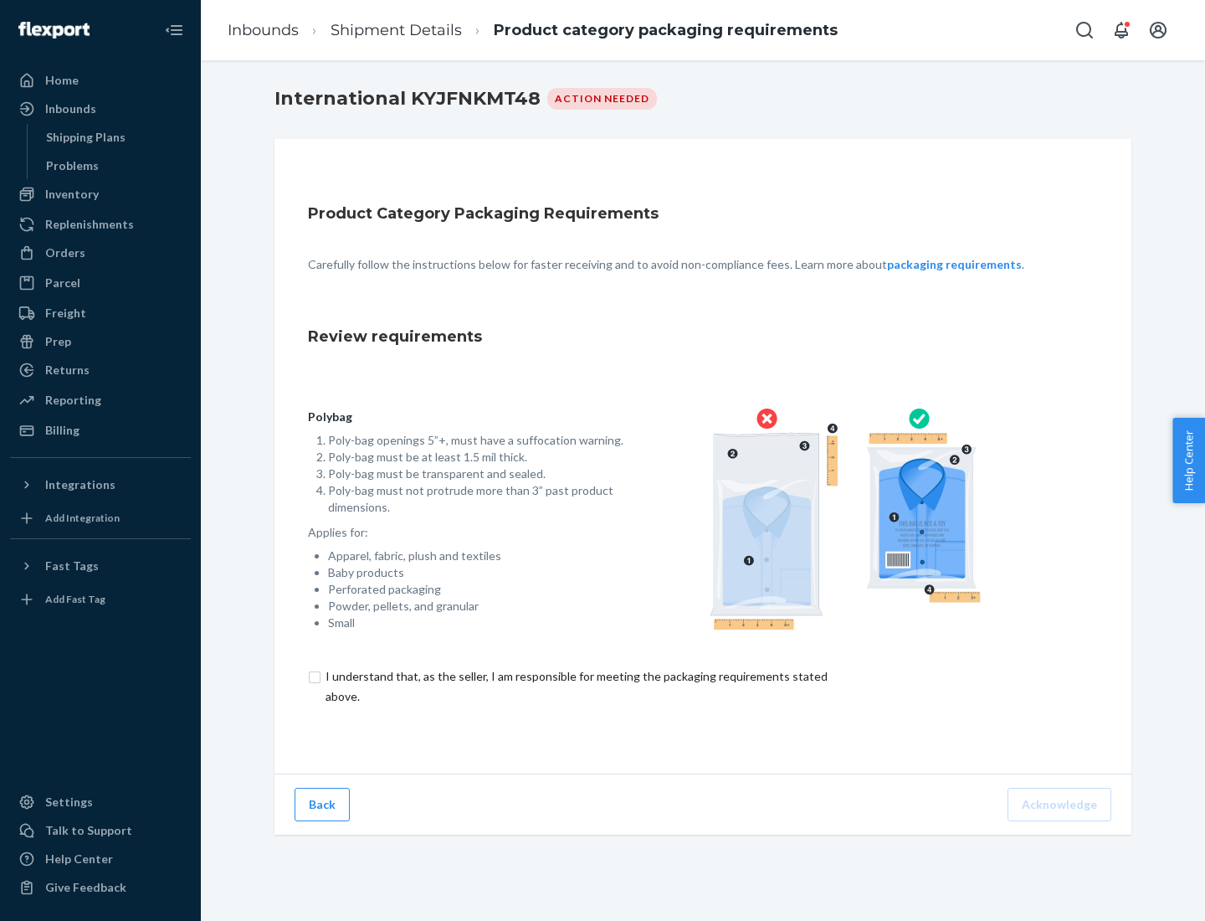
click at [575, 685] on input "checkbox" at bounding box center [586, 686] width 557 height 40
checkbox input "true"
click at [1061, 803] on button "Acknowledge" at bounding box center [1060, 804] width 104 height 33
